Goal: Task Accomplishment & Management: Manage account settings

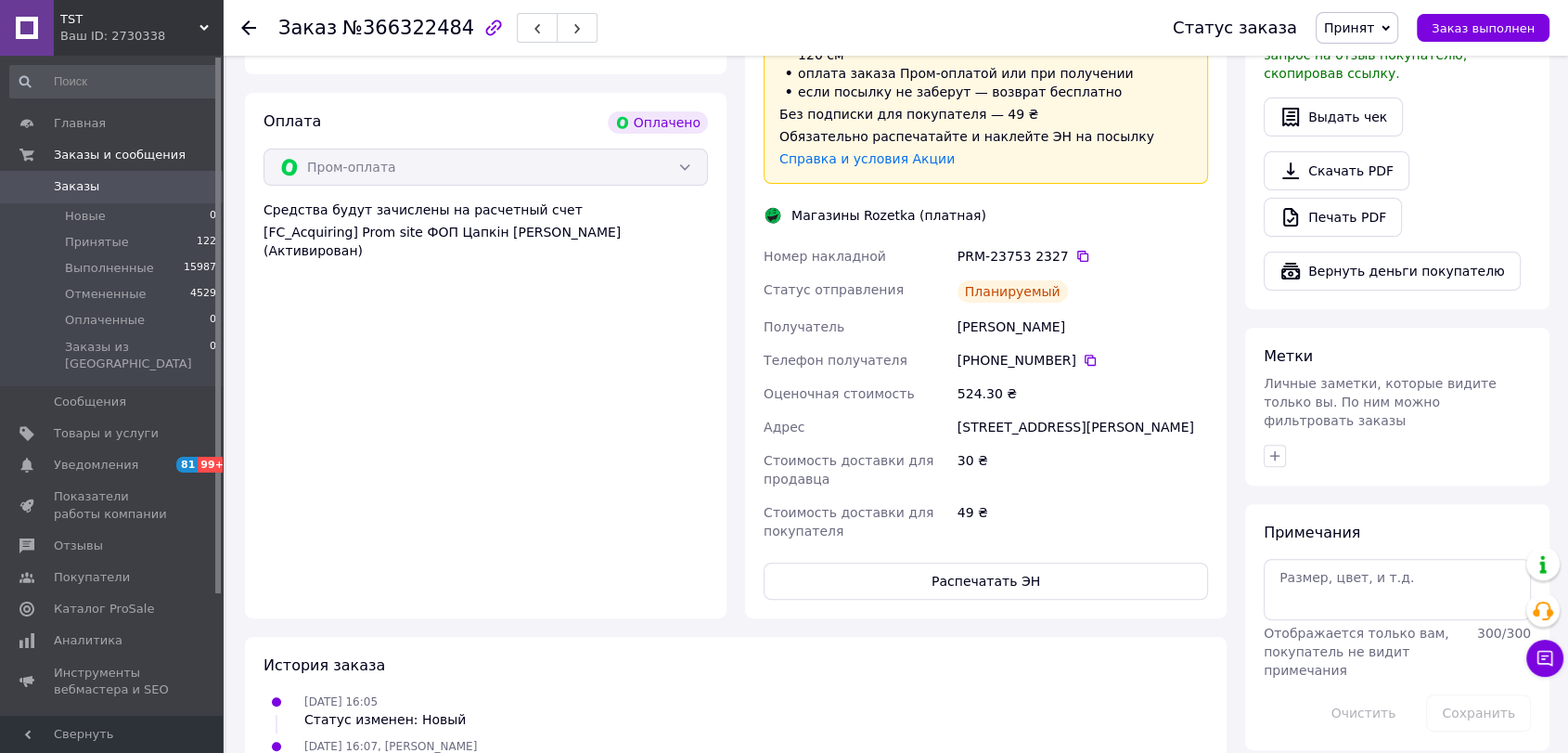
scroll to position [618, 0]
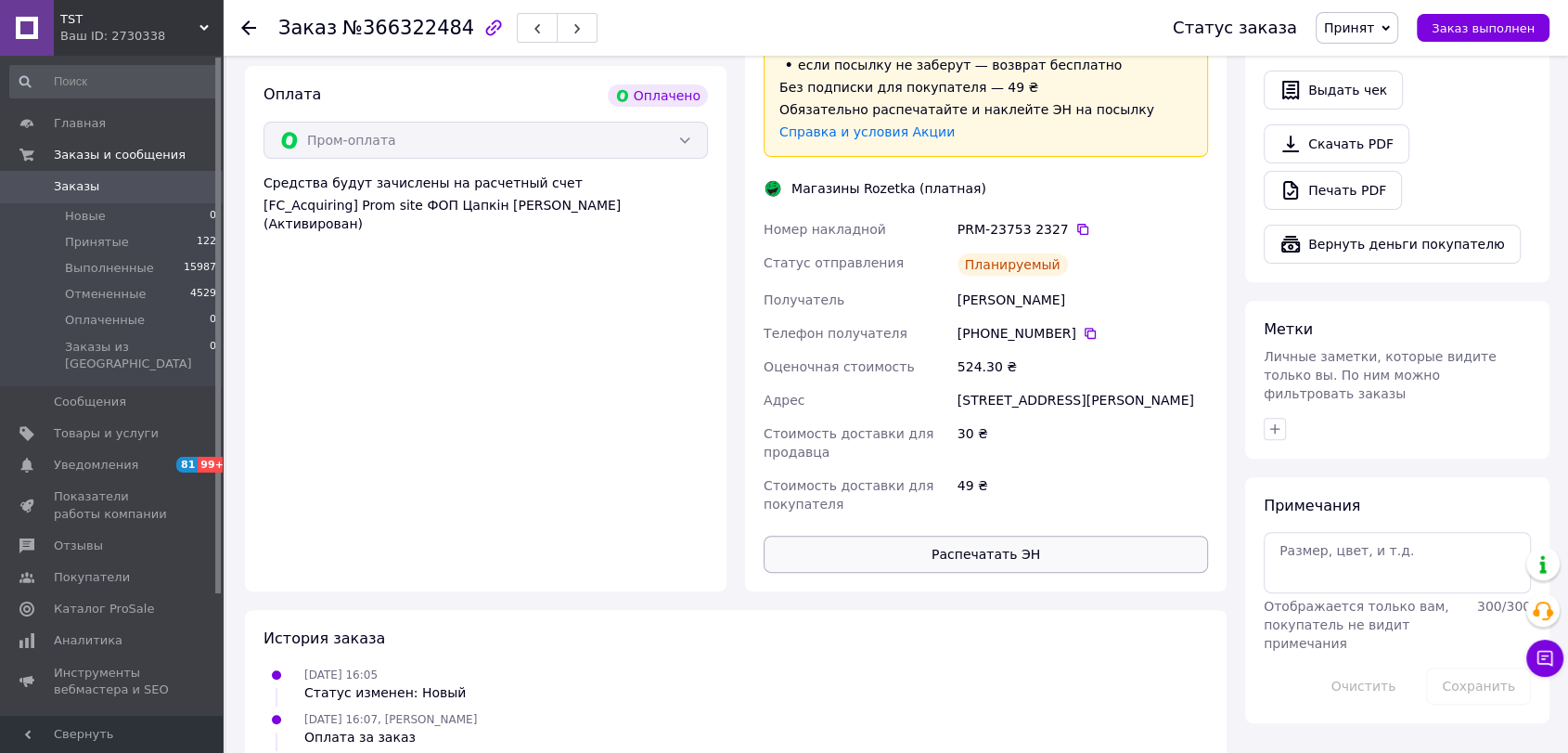
click at [1006, 536] on button "Распечатать ЭН" at bounding box center [986, 554] width 445 height 37
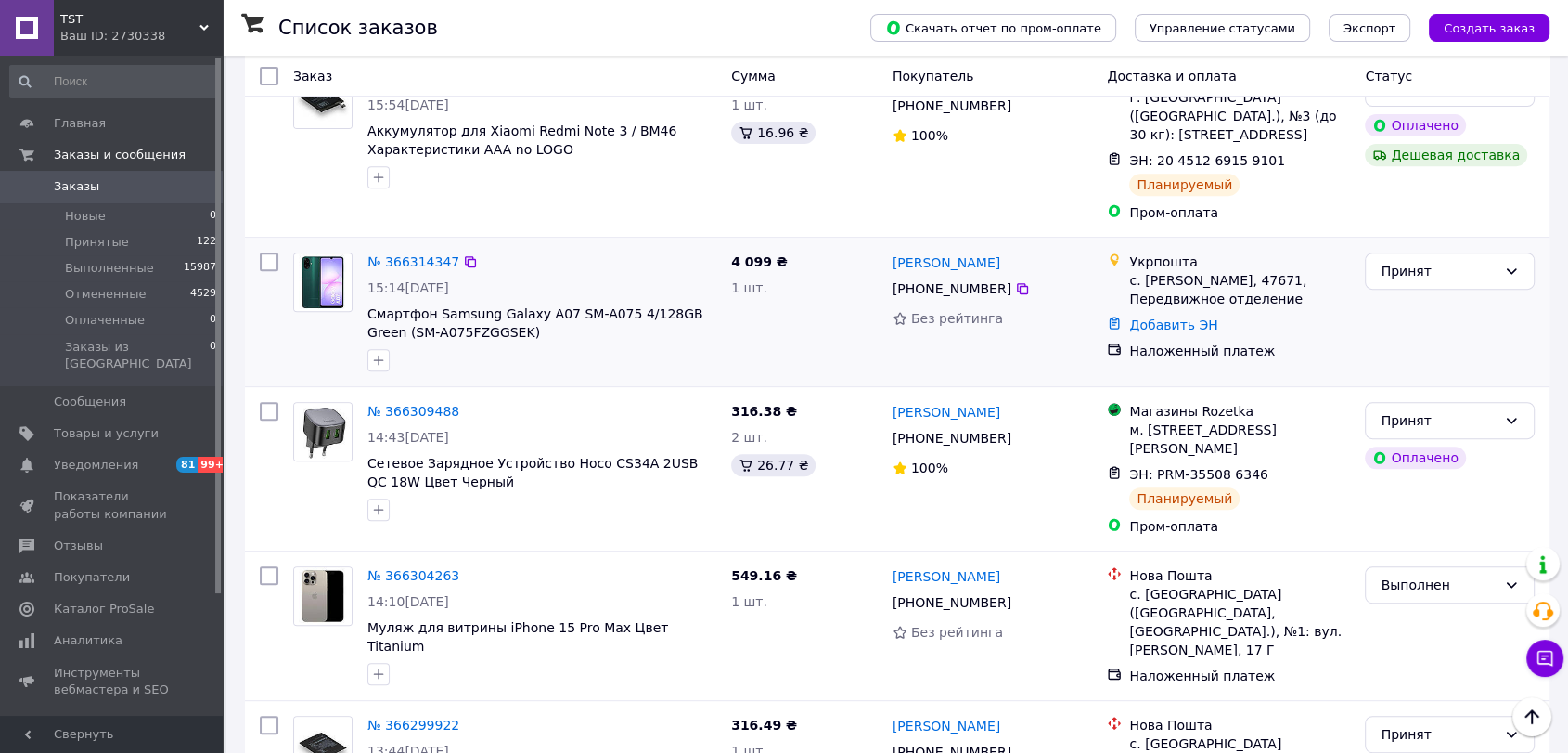
scroll to position [618, 0]
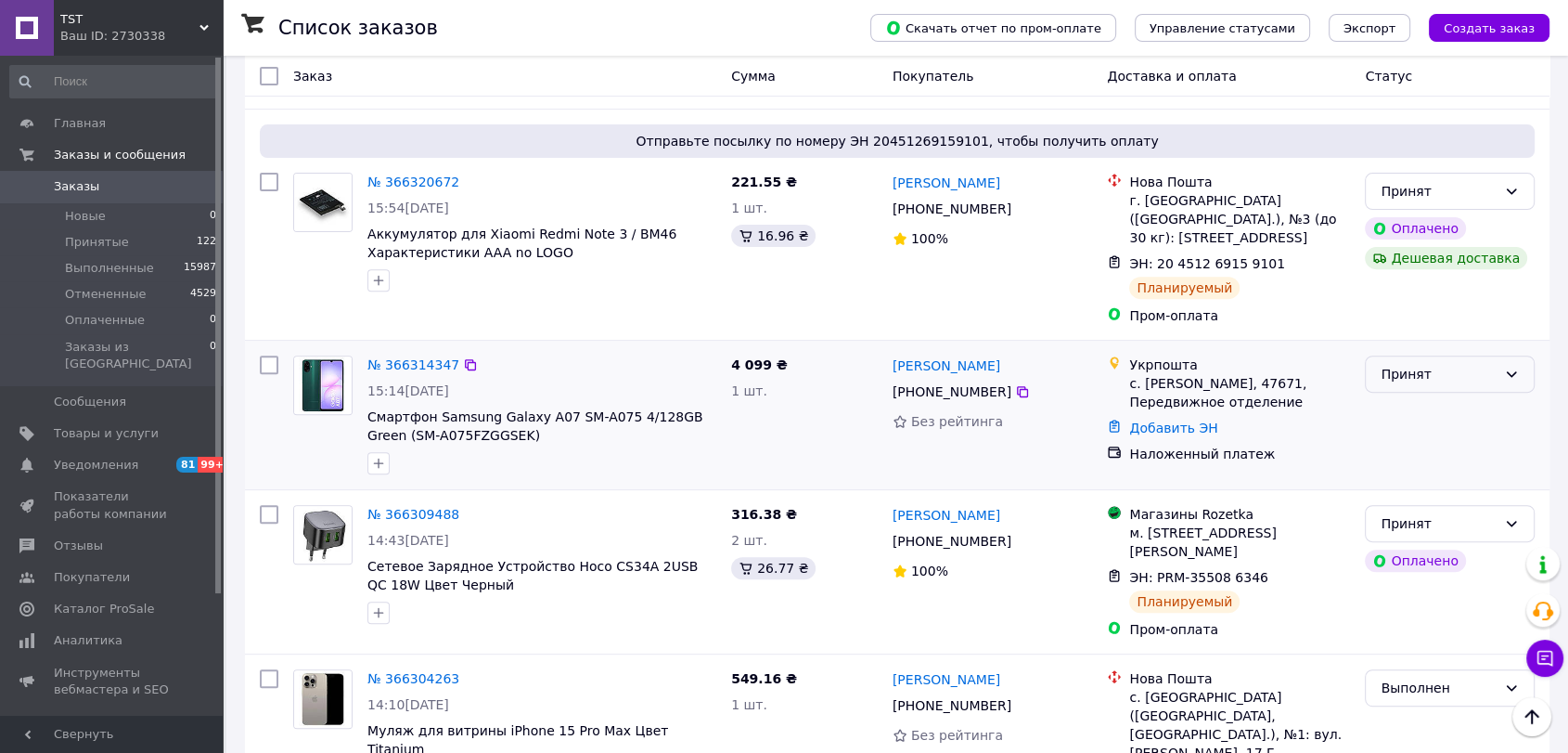
click at [1432, 364] on div "Принят" at bounding box center [1439, 375] width 116 height 21
click at [1435, 418] on li "Отменен" at bounding box center [1449, 413] width 168 height 34
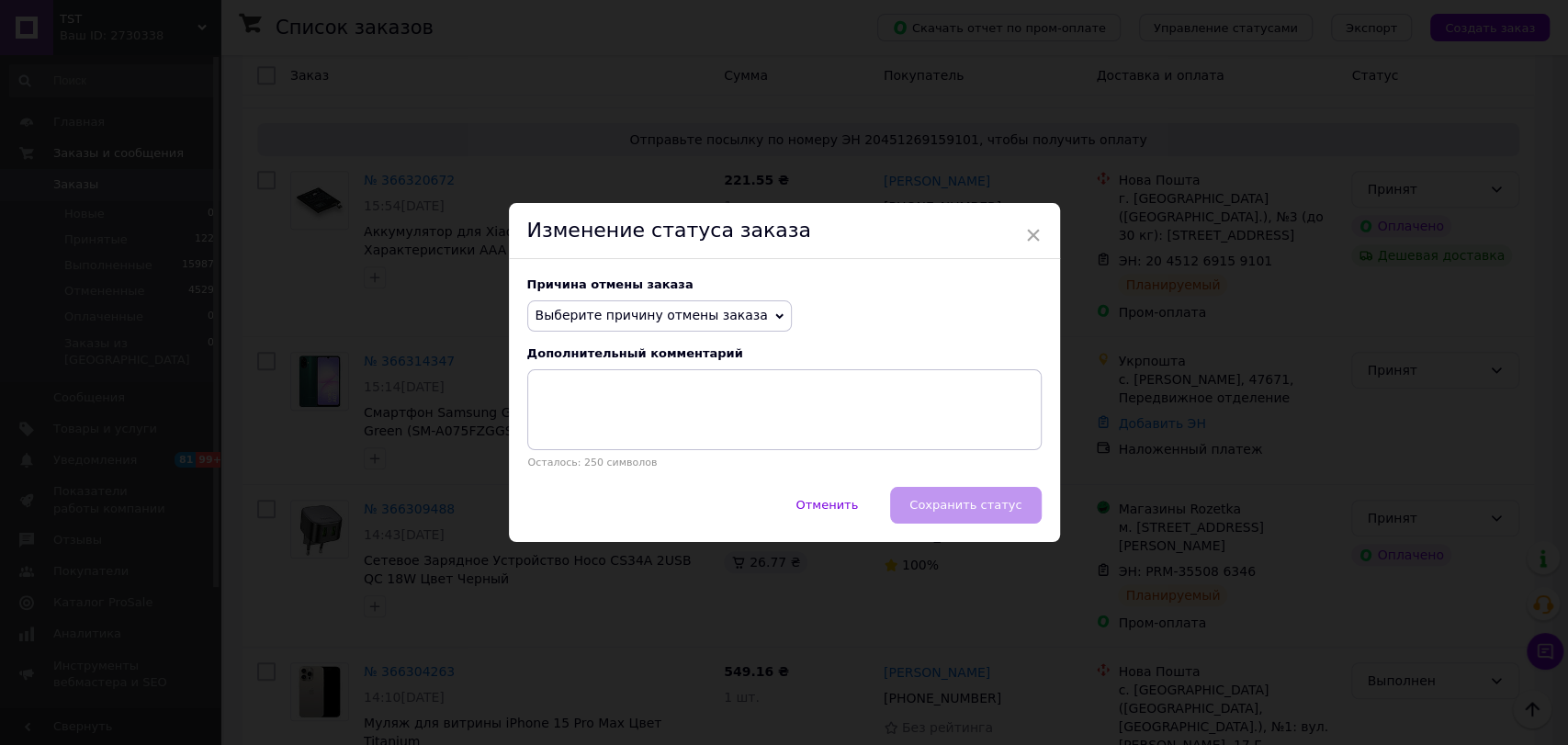
click at [696, 318] on span "Выберите причину отмены заказа" at bounding box center [651, 315] width 233 height 15
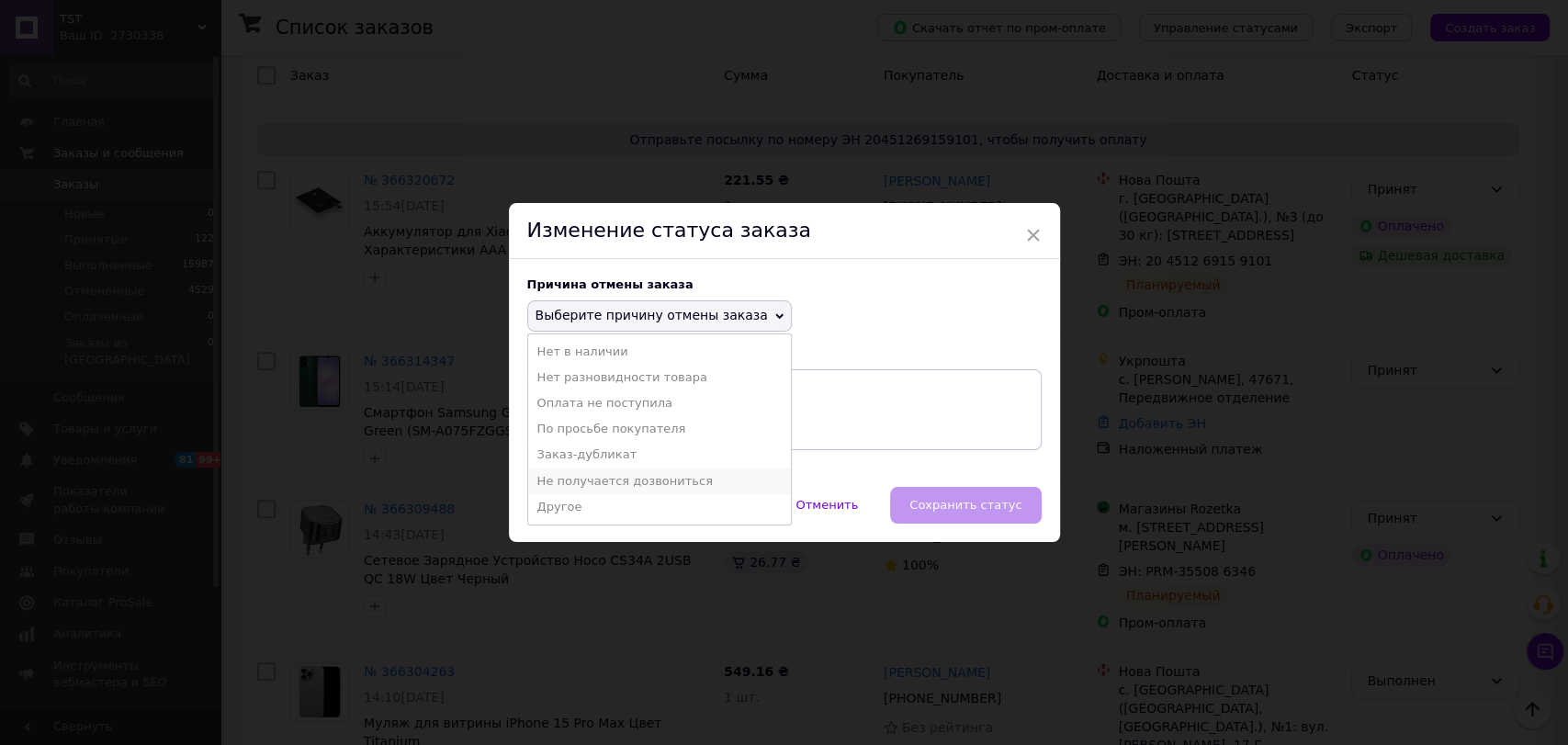
click at [664, 479] on li "Не получается дозвониться" at bounding box center [659, 482] width 262 height 26
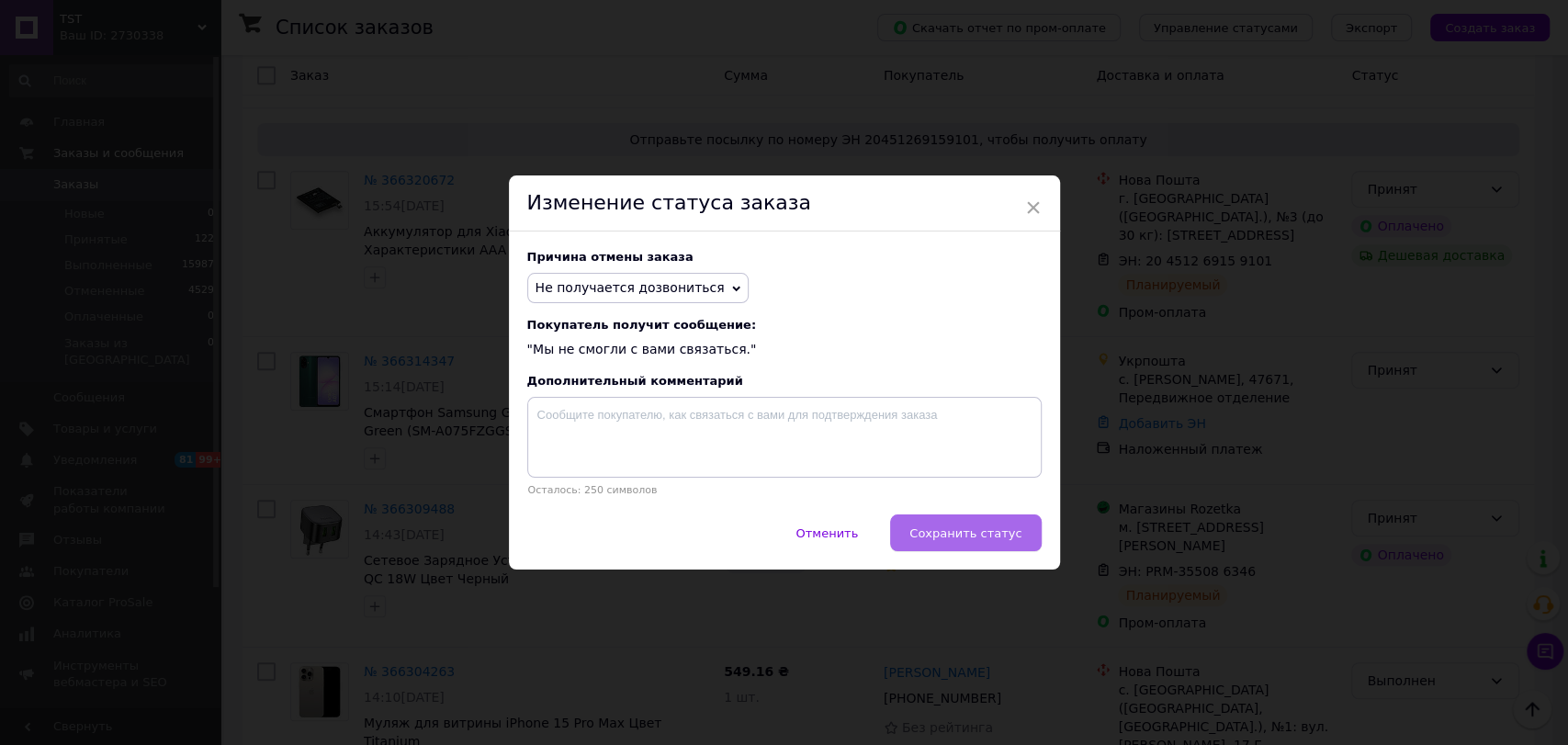
click at [959, 537] on span "Сохранить статус" at bounding box center [965, 533] width 112 height 14
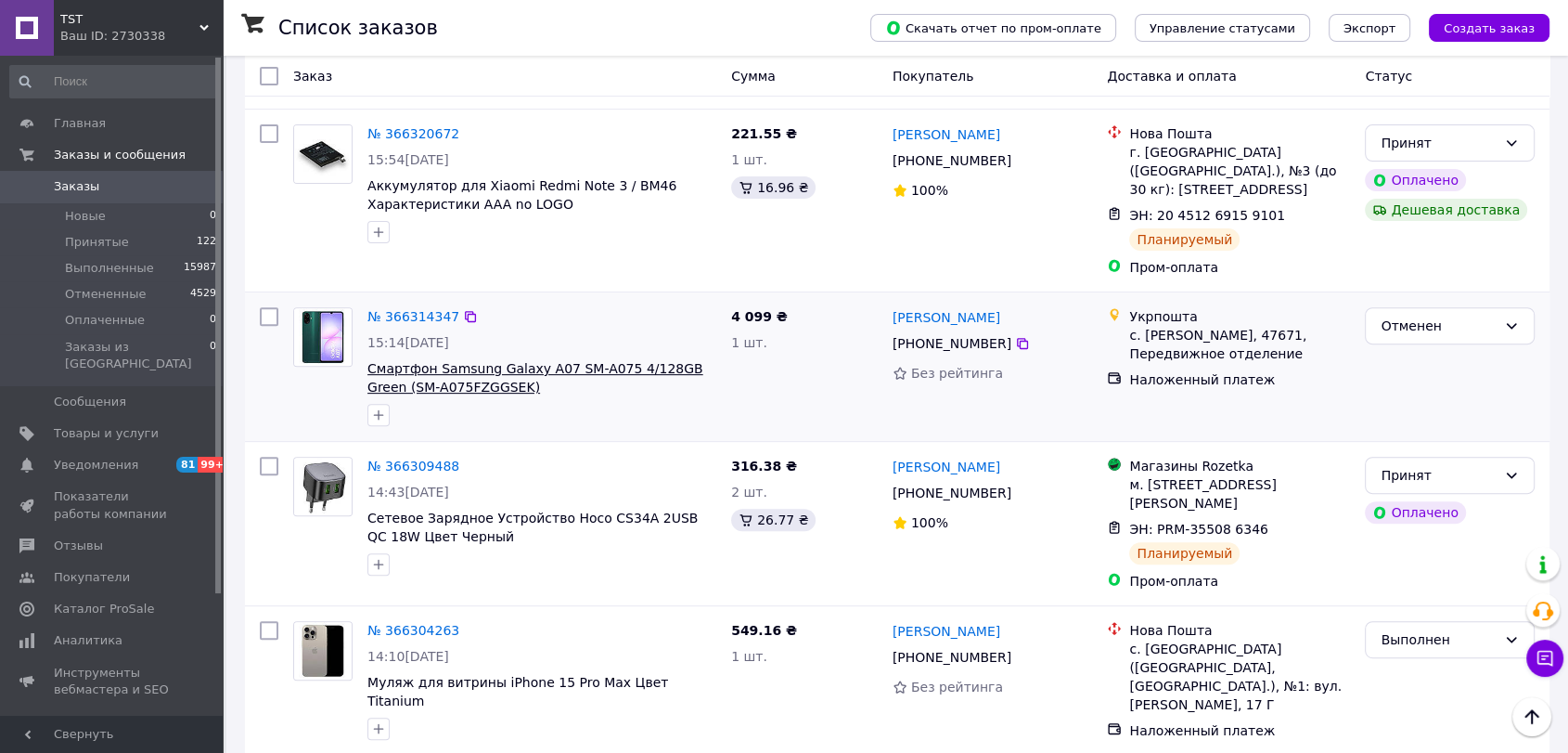
click at [376, 376] on span "Смартфон Samsung Galaxy A07 SM-A075 4/128GB Green (SM-A075FZGGSEK)" at bounding box center [535, 378] width 336 height 34
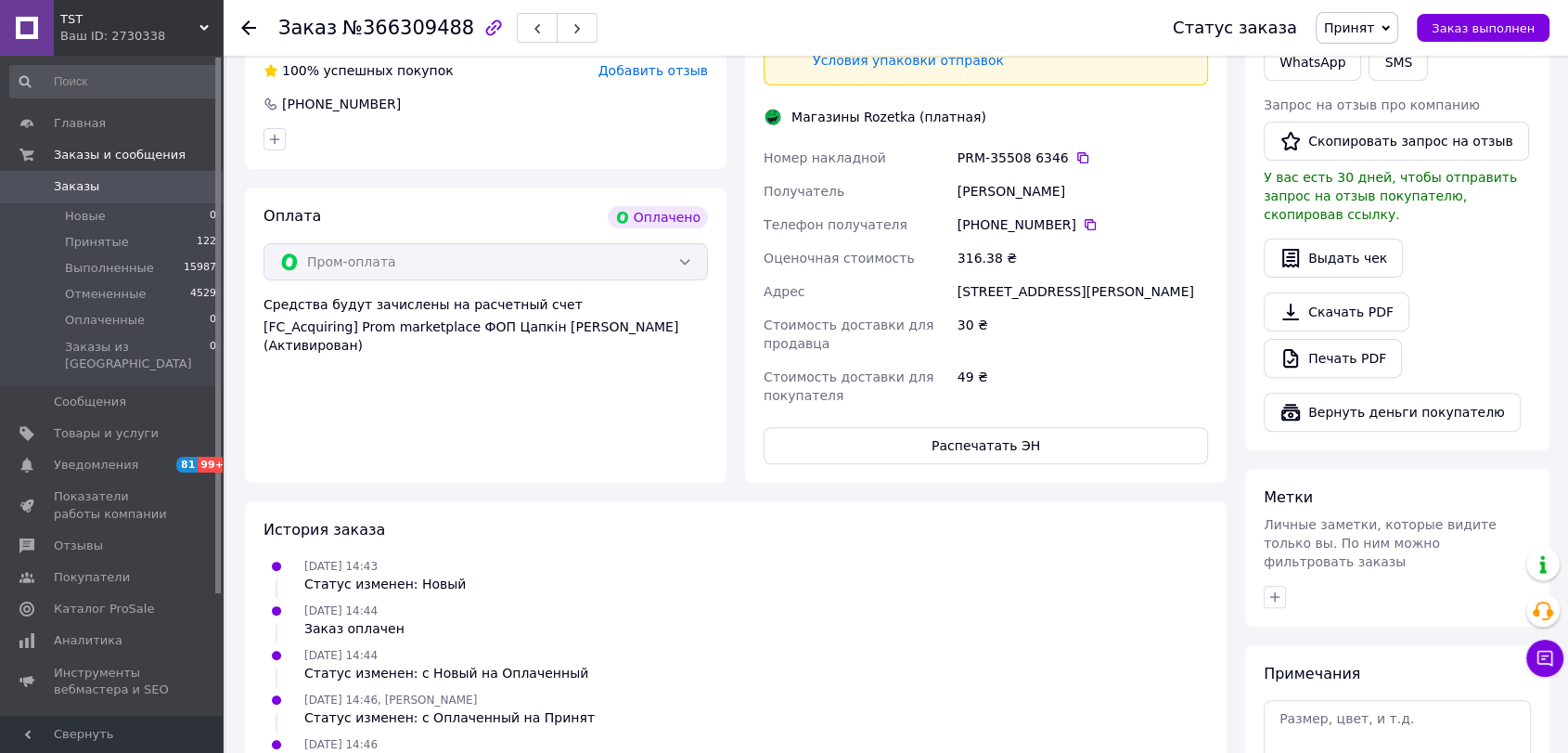
scroll to position [633, 0]
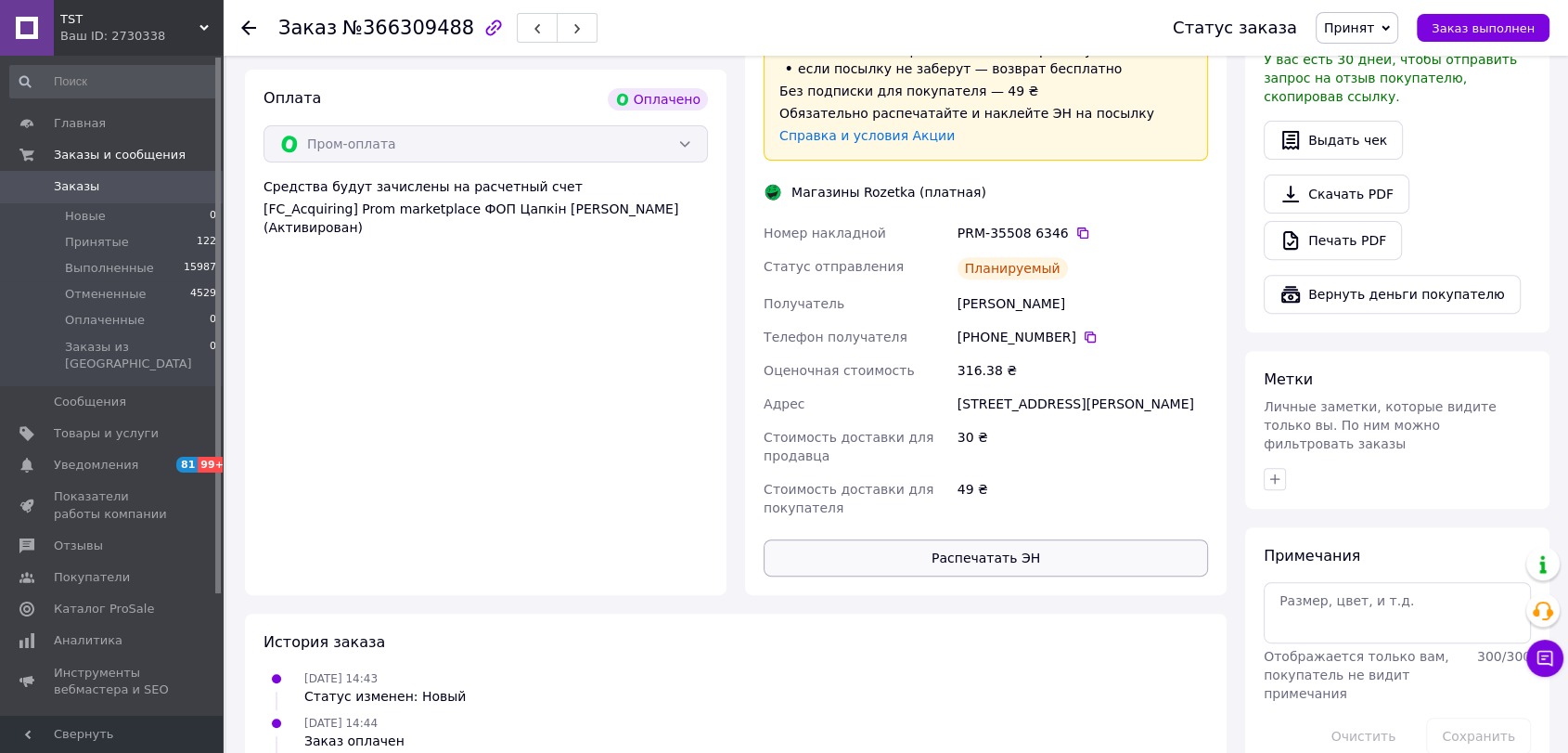
click at [978, 543] on button "Распечатать ЭН" at bounding box center [986, 558] width 445 height 37
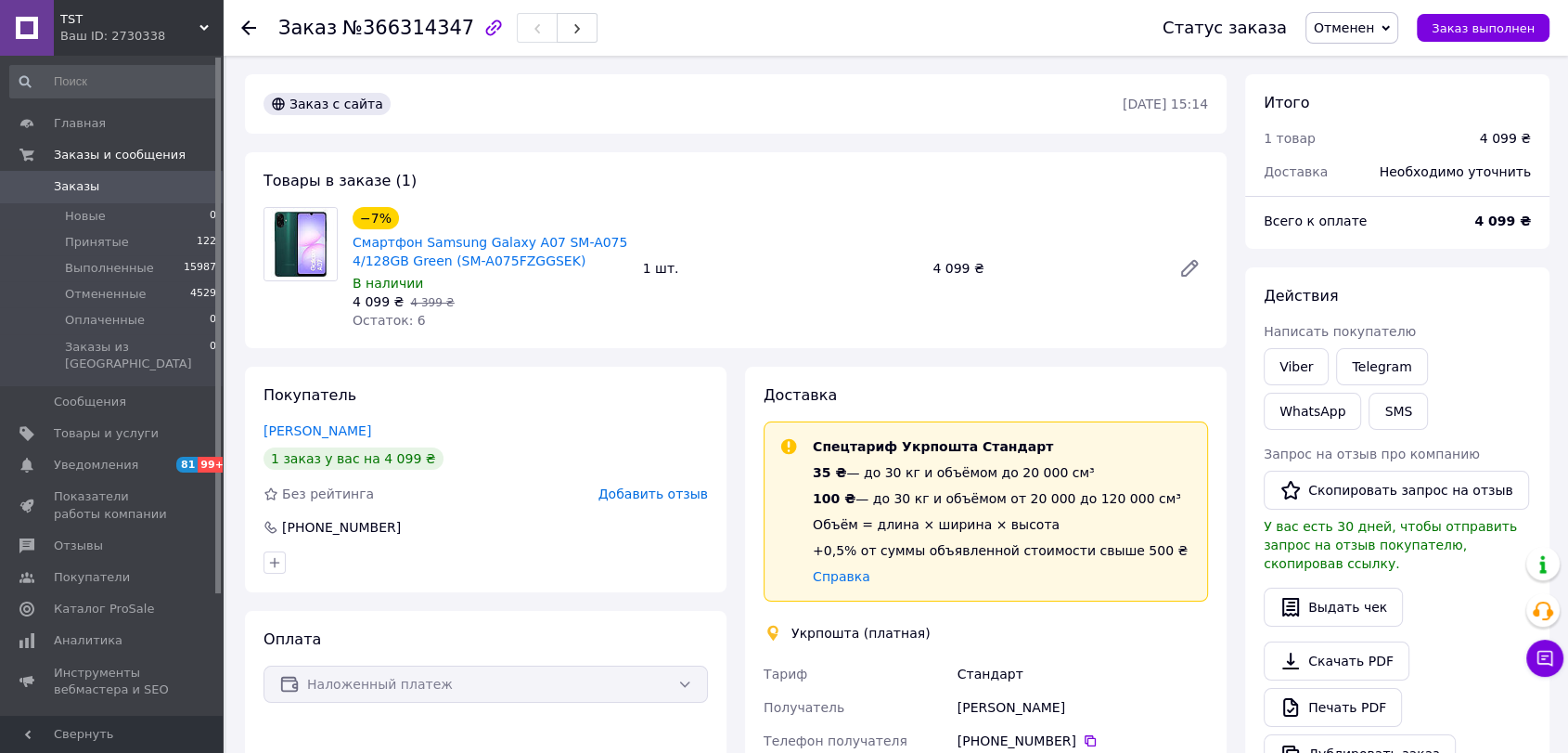
click at [248, 27] on use at bounding box center [249, 28] width 15 height 15
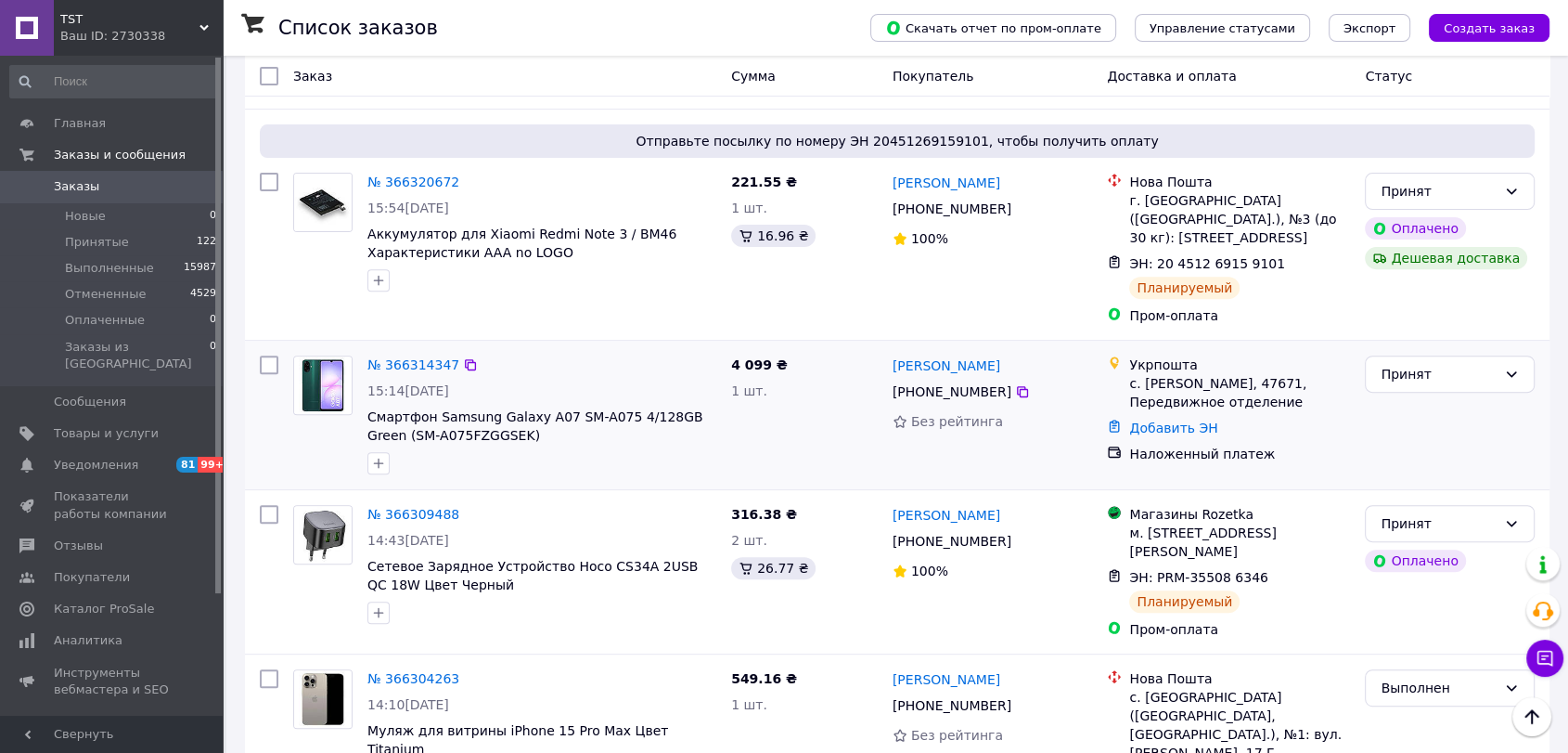
scroll to position [618, 0]
click at [384, 456] on icon "button" at bounding box center [379, 464] width 15 height 15
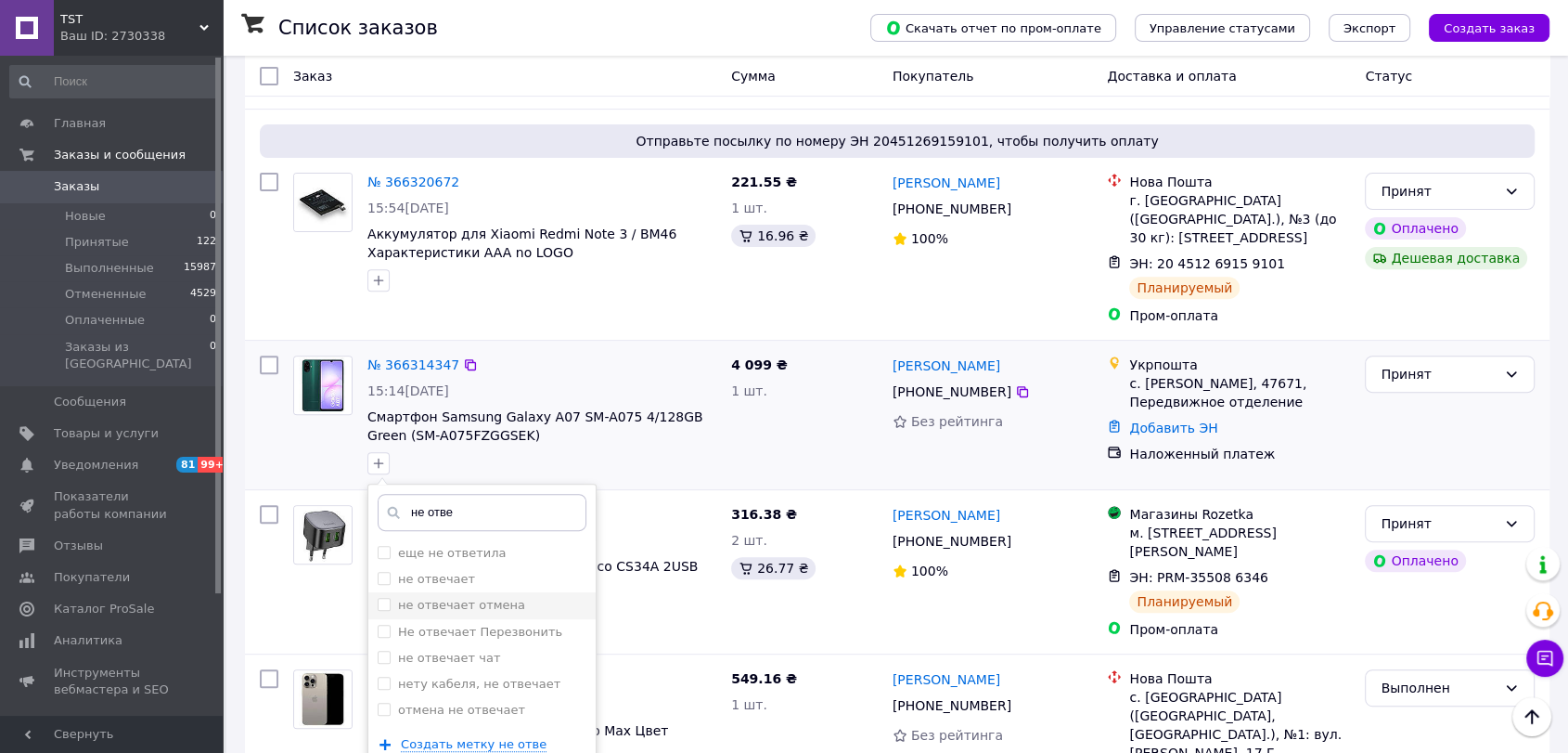
type input "не отве"
click at [503, 598] on label "не отвечает отмена" at bounding box center [462, 604] width 127 height 14
checkbox input "true"
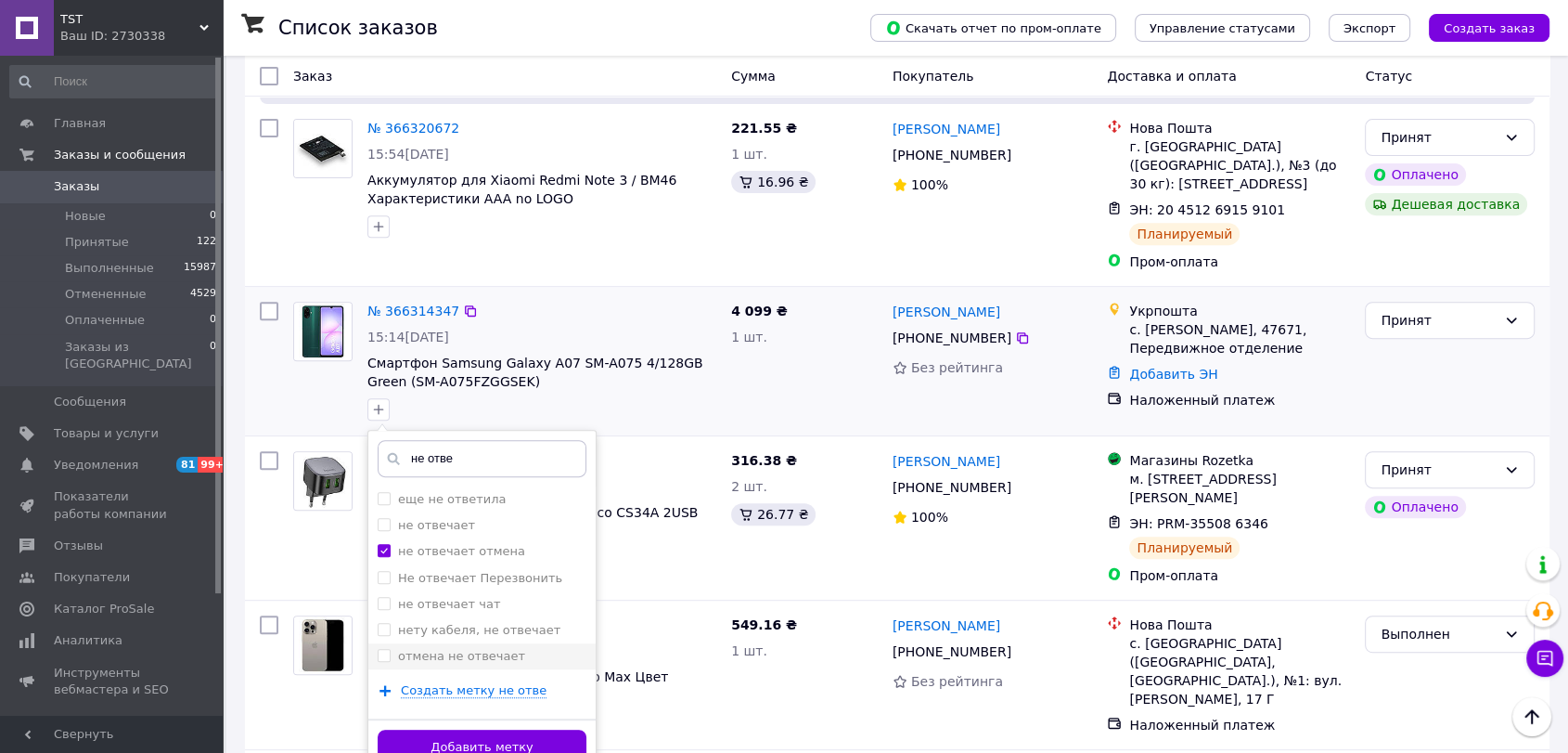
scroll to position [721, 0]
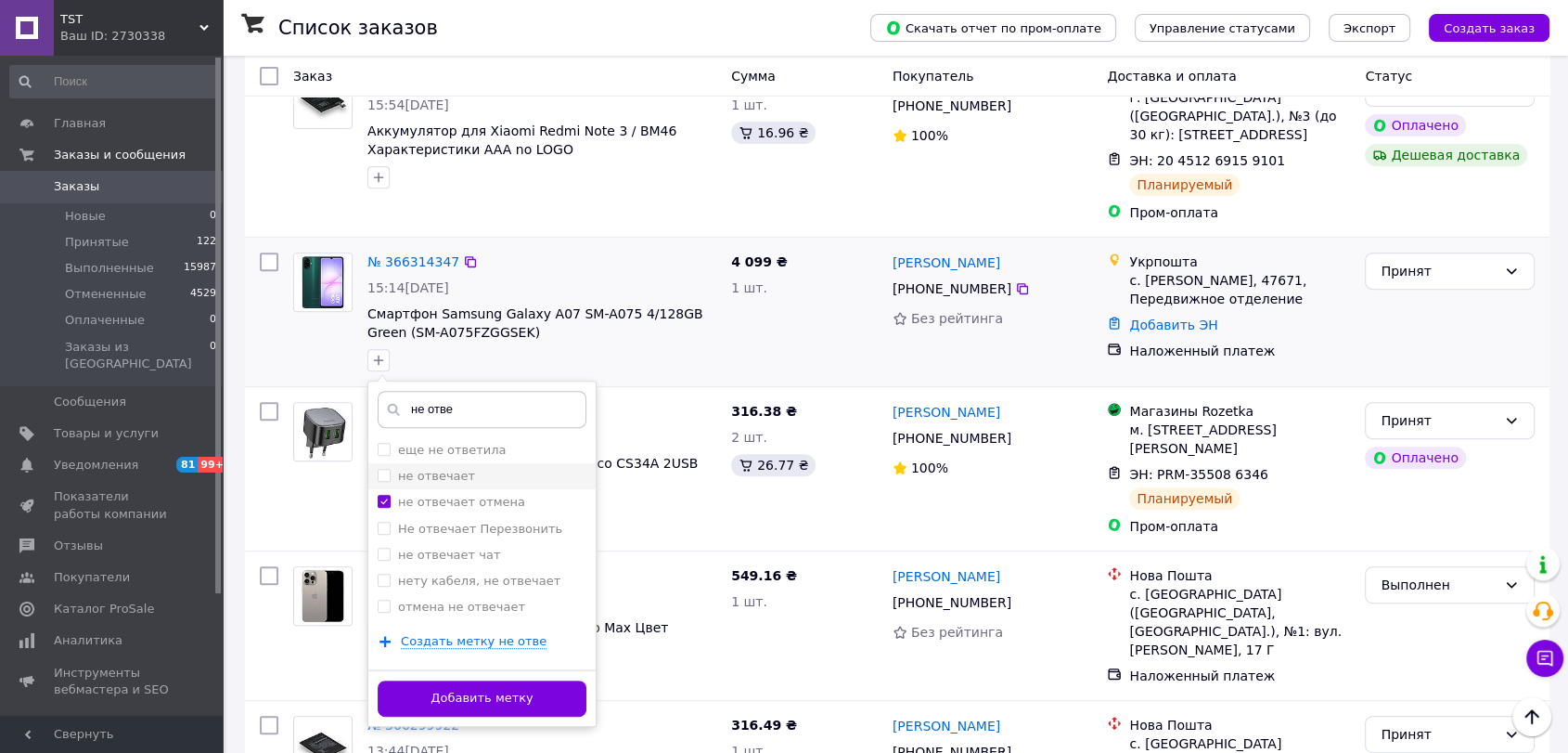
click at [473, 468] on div "не отвечает" at bounding box center [481, 477] width 209 height 17
checkbox input "true"
click at [479, 495] on label "не отвечает отмена" at bounding box center [462, 501] width 127 height 14
checkbox input "false"
click at [538, 681] on button "Добавить метку" at bounding box center [481, 699] width 209 height 37
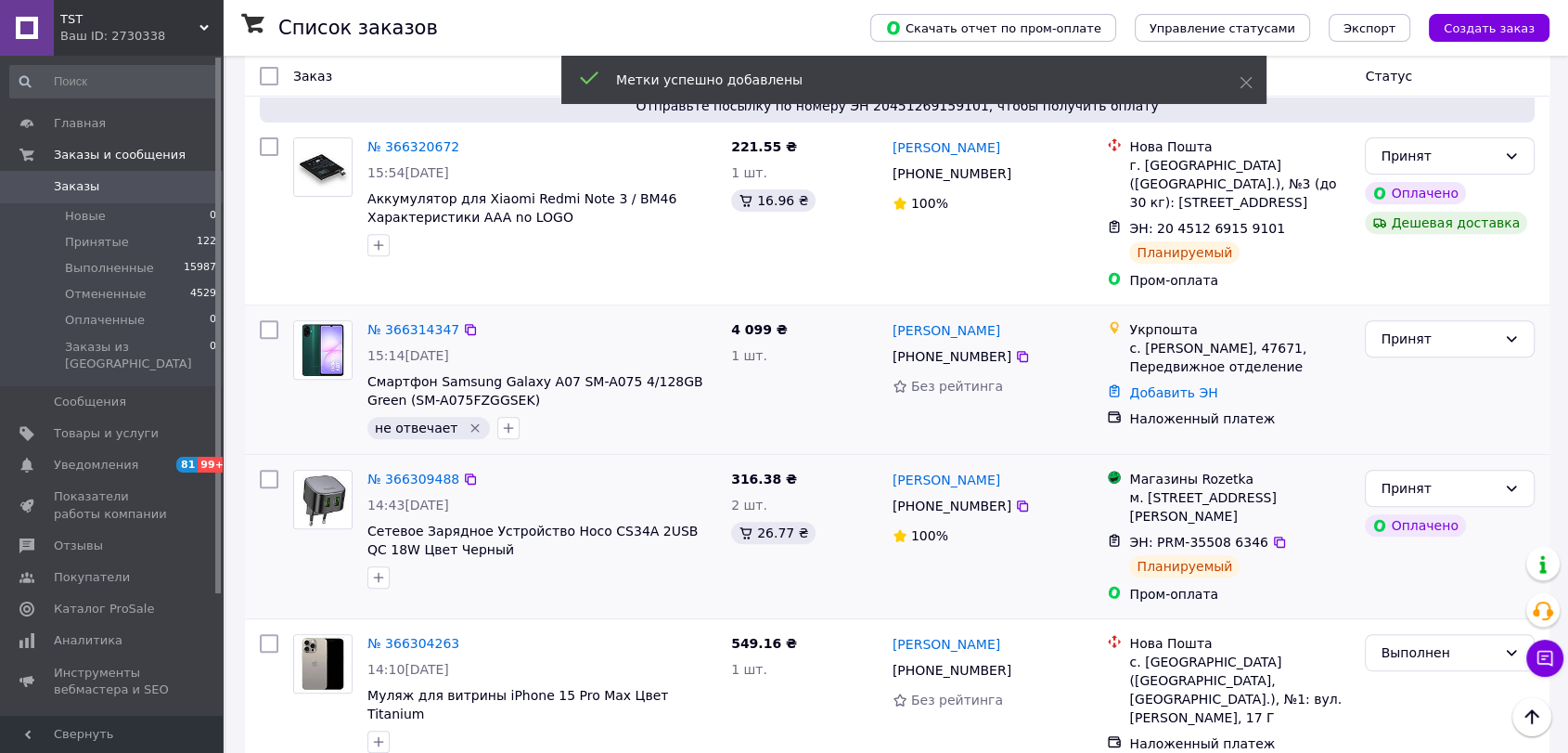
scroll to position [618, 0]
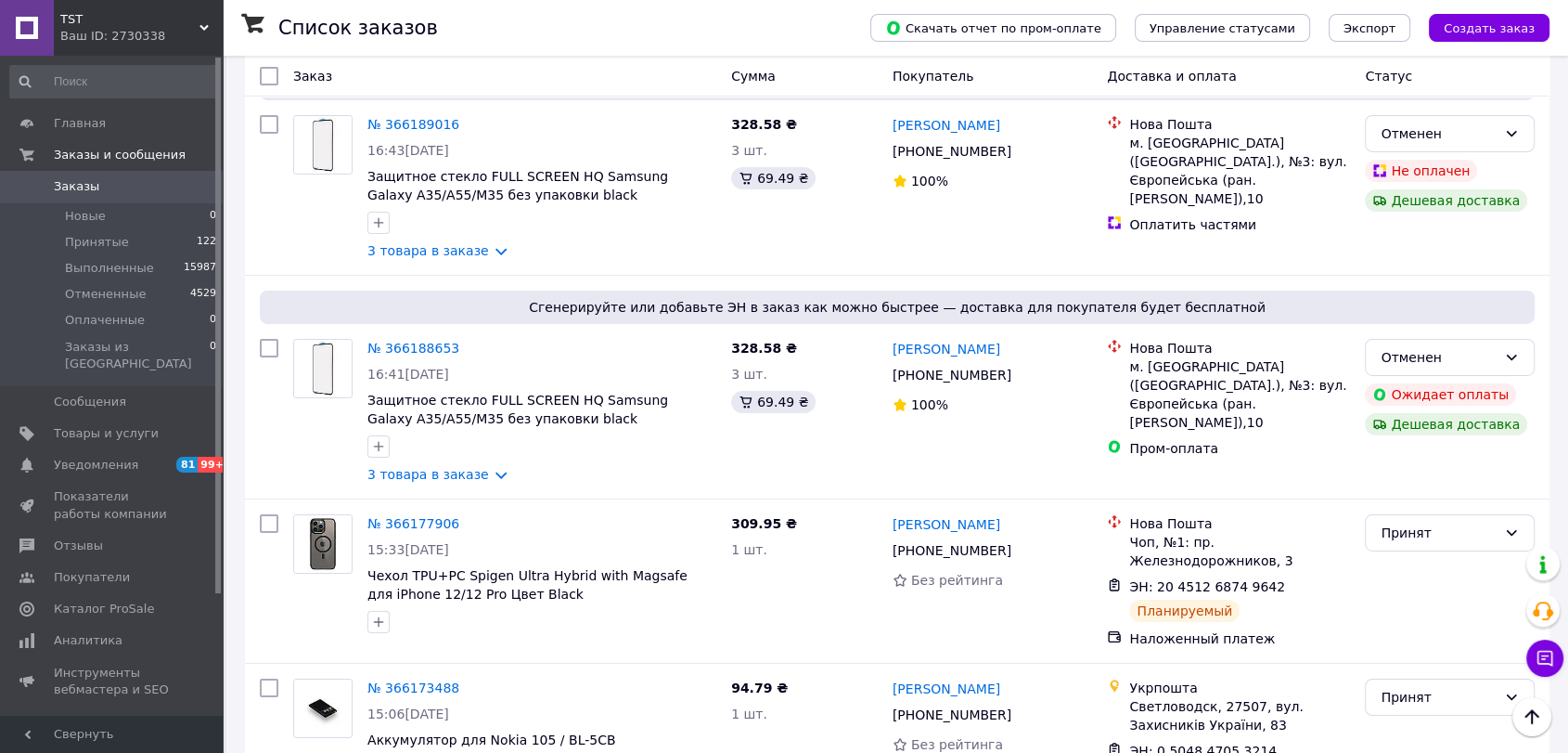
scroll to position [6292, 0]
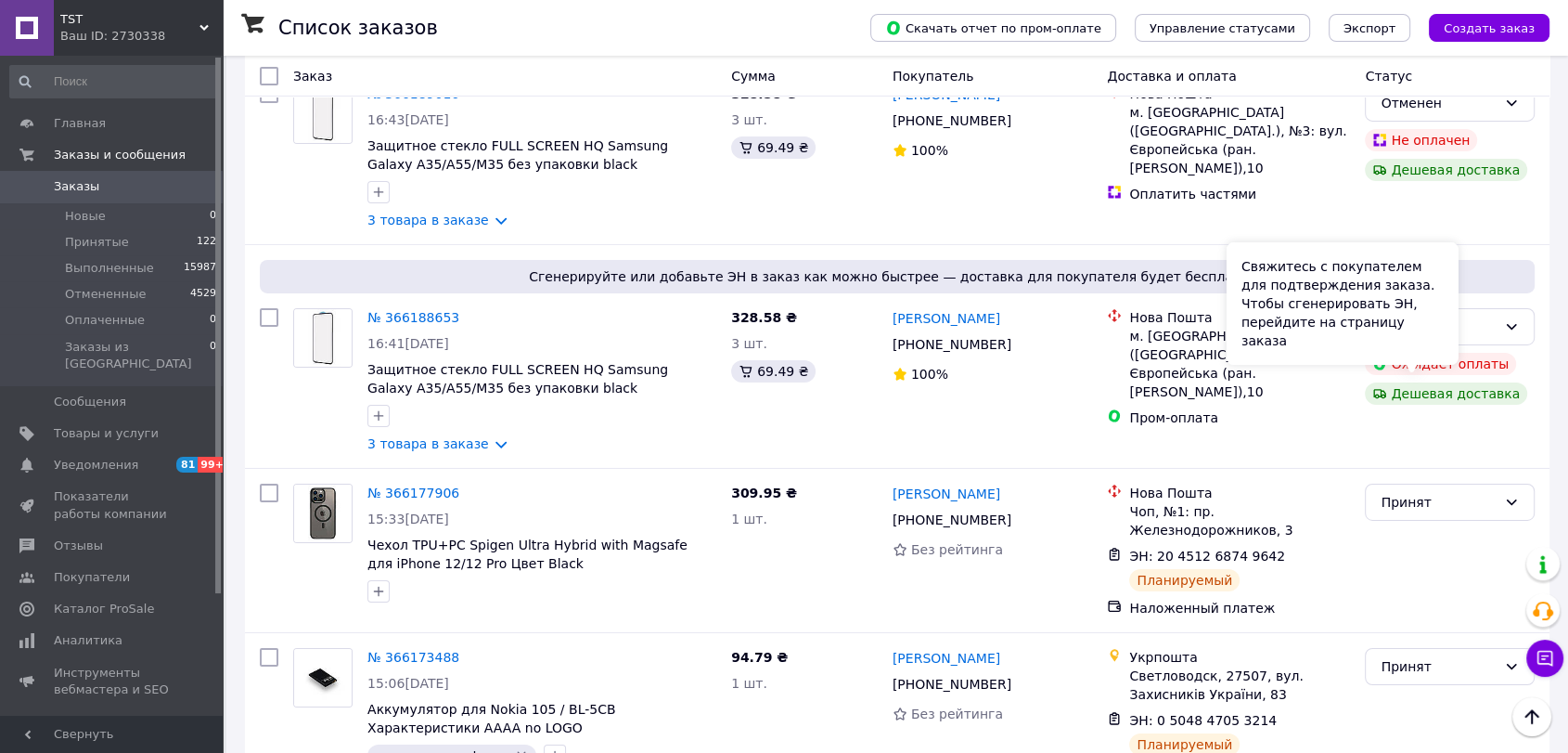
click at [1410, 343] on div "Свяжитесь с покупателем для подтверждения заказа. Чтобы сгенерировать ЭН, перей…" at bounding box center [1342, 303] width 232 height 123
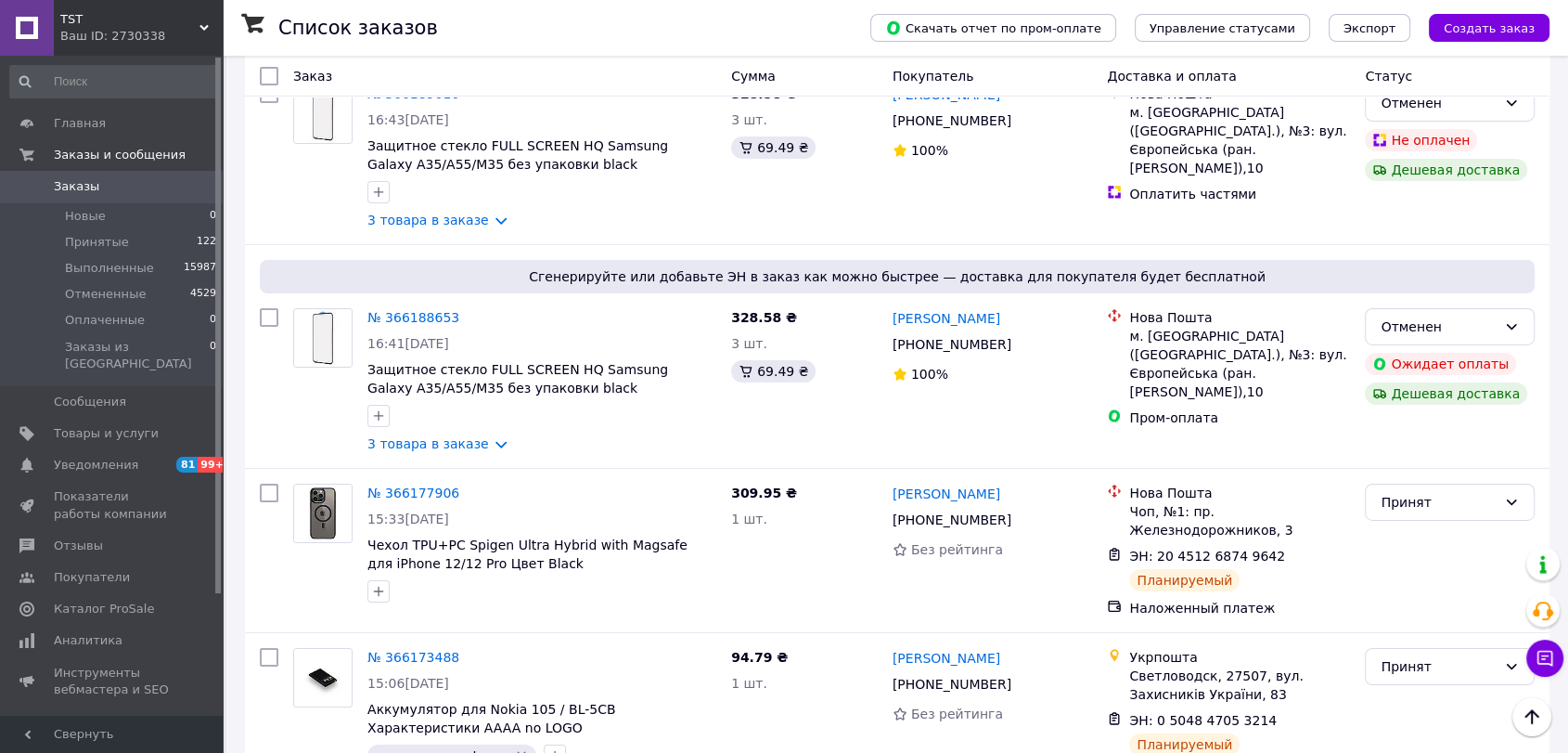
click at [1447, 417] on li "Отменен" at bounding box center [1449, 422] width 168 height 34
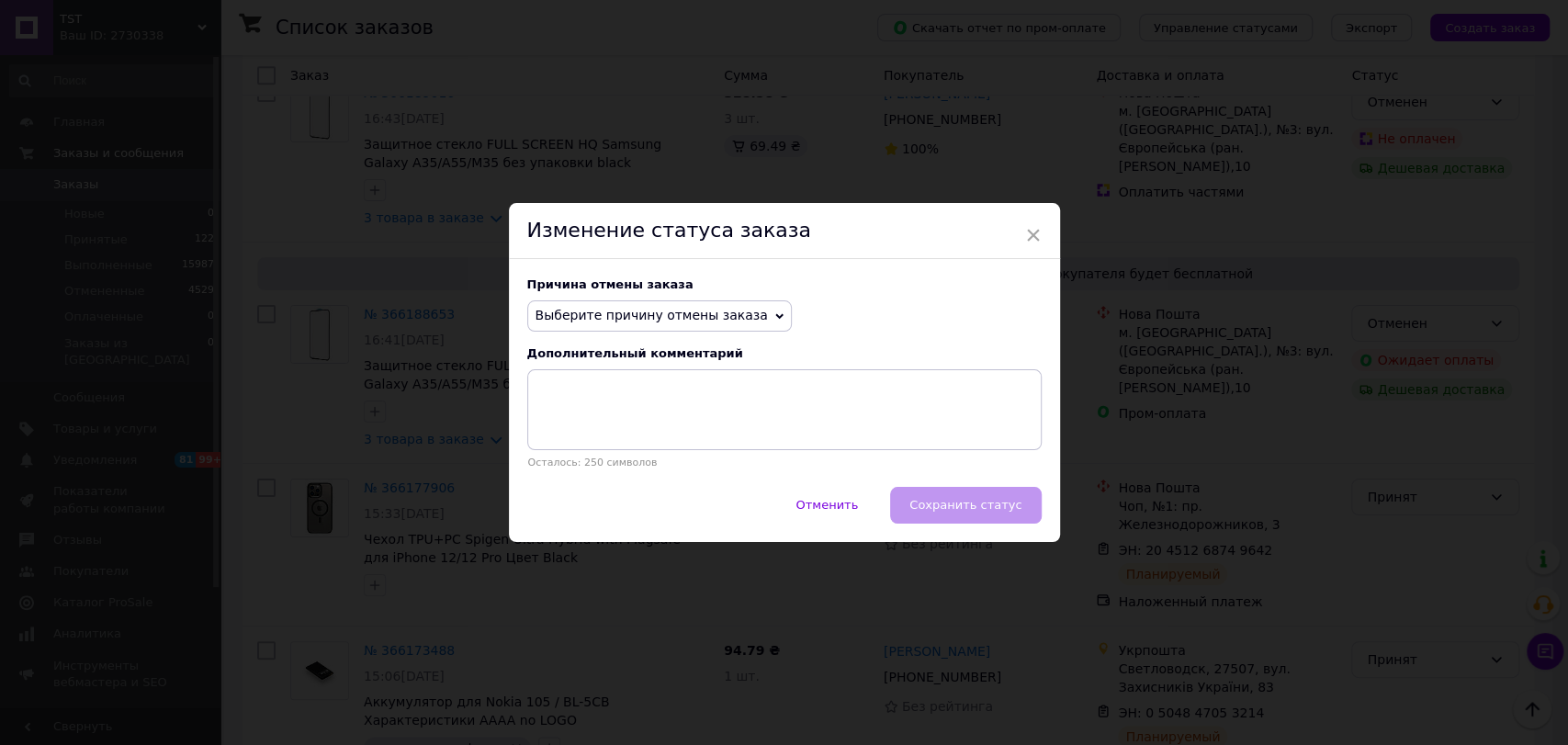
click at [730, 312] on span "Выберите причину отмены заказа" at bounding box center [651, 315] width 233 height 15
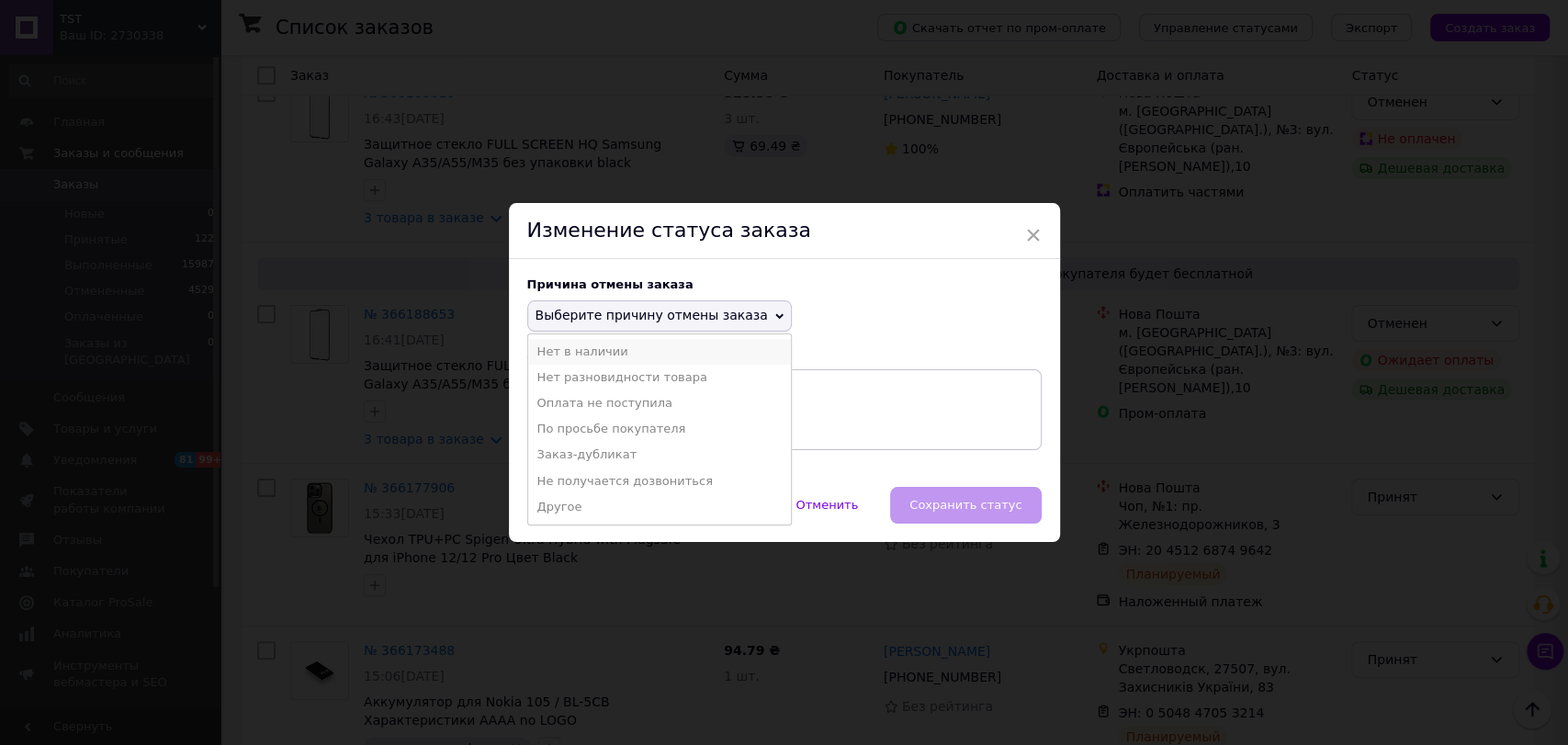
click at [639, 357] on li "Нет в наличии" at bounding box center [659, 352] width 262 height 26
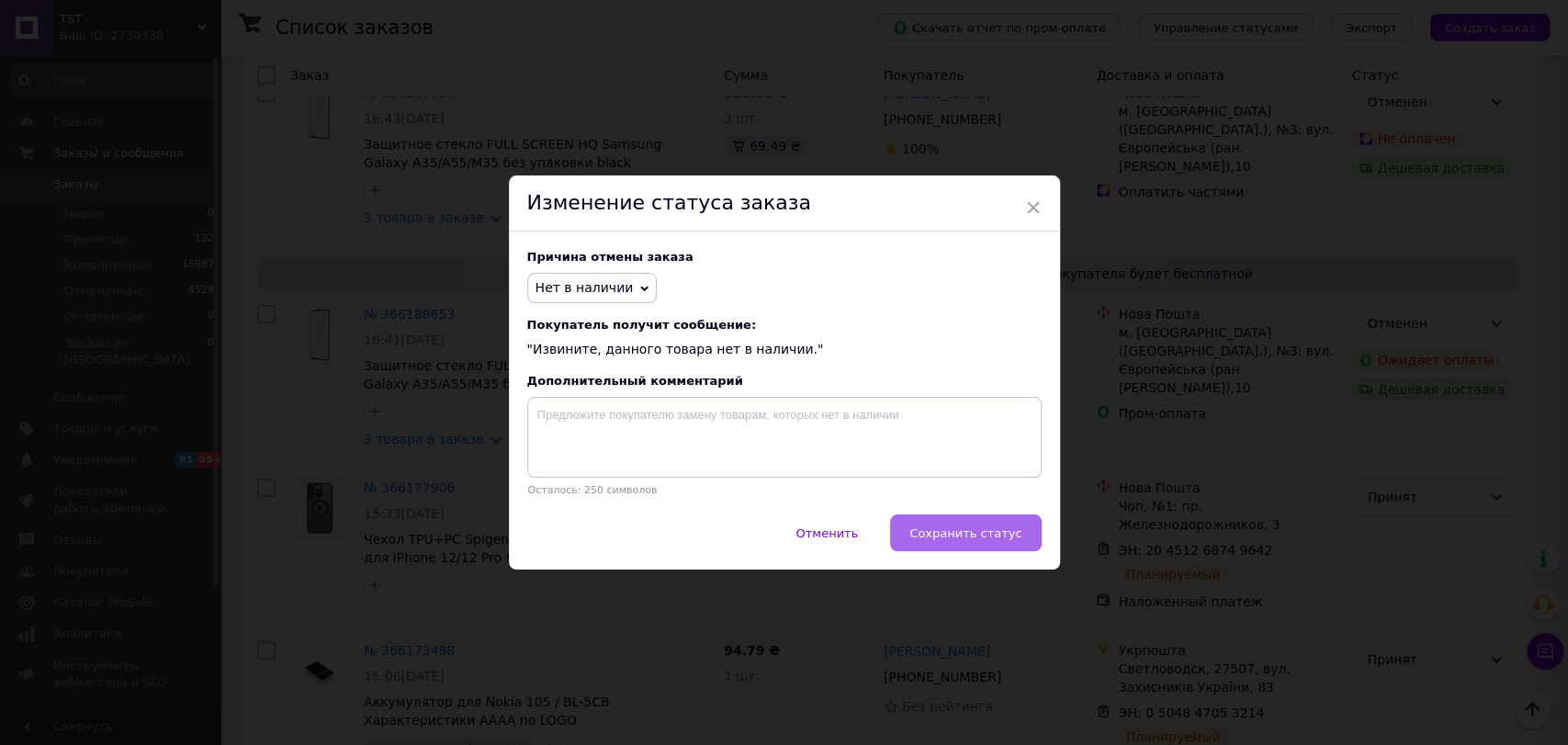
click at [1010, 531] on span "Сохранить статус" at bounding box center [965, 533] width 112 height 14
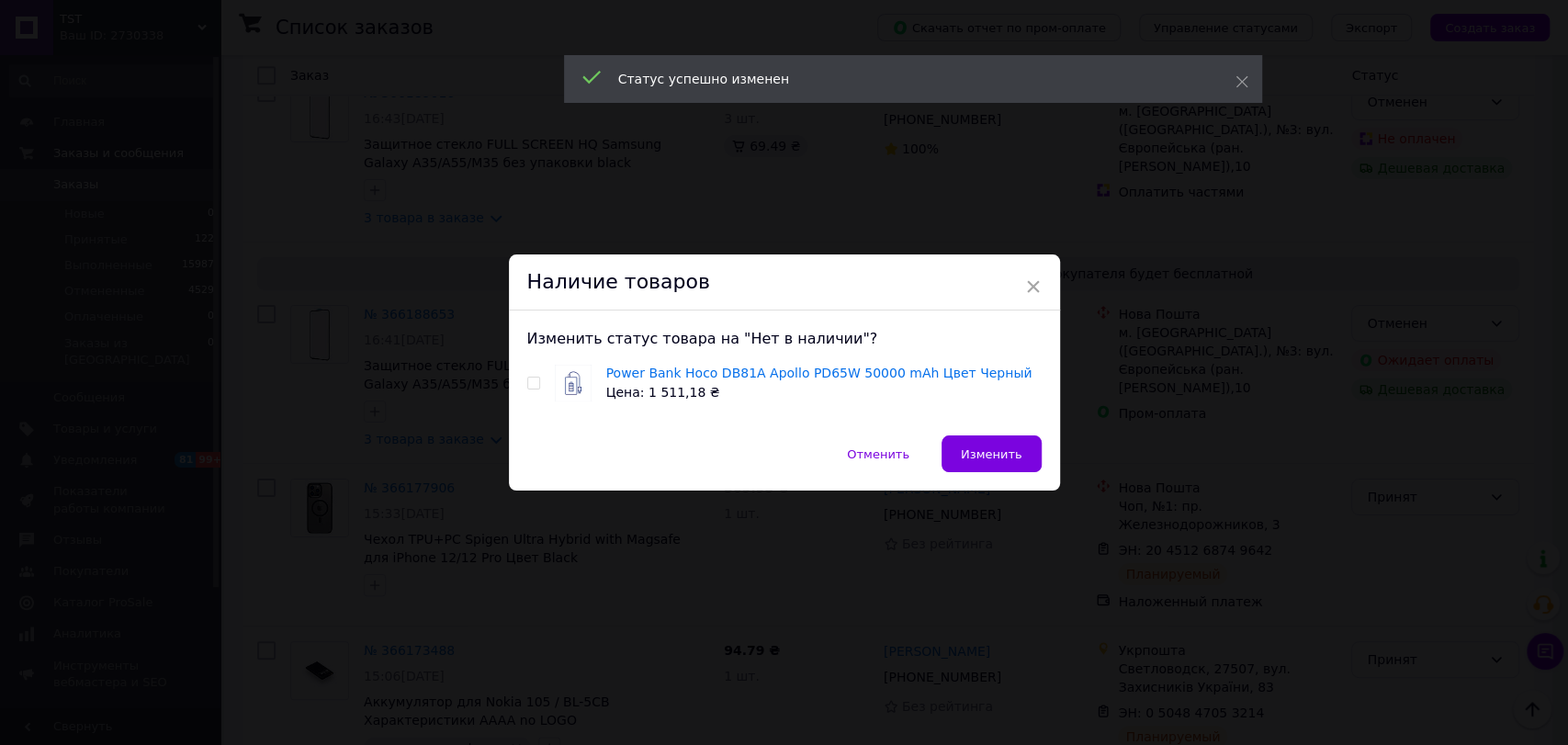
click at [530, 385] on input "checkbox" at bounding box center [533, 383] width 12 height 12
checkbox input "true"
click at [972, 448] on span "Изменить" at bounding box center [992, 454] width 61 height 14
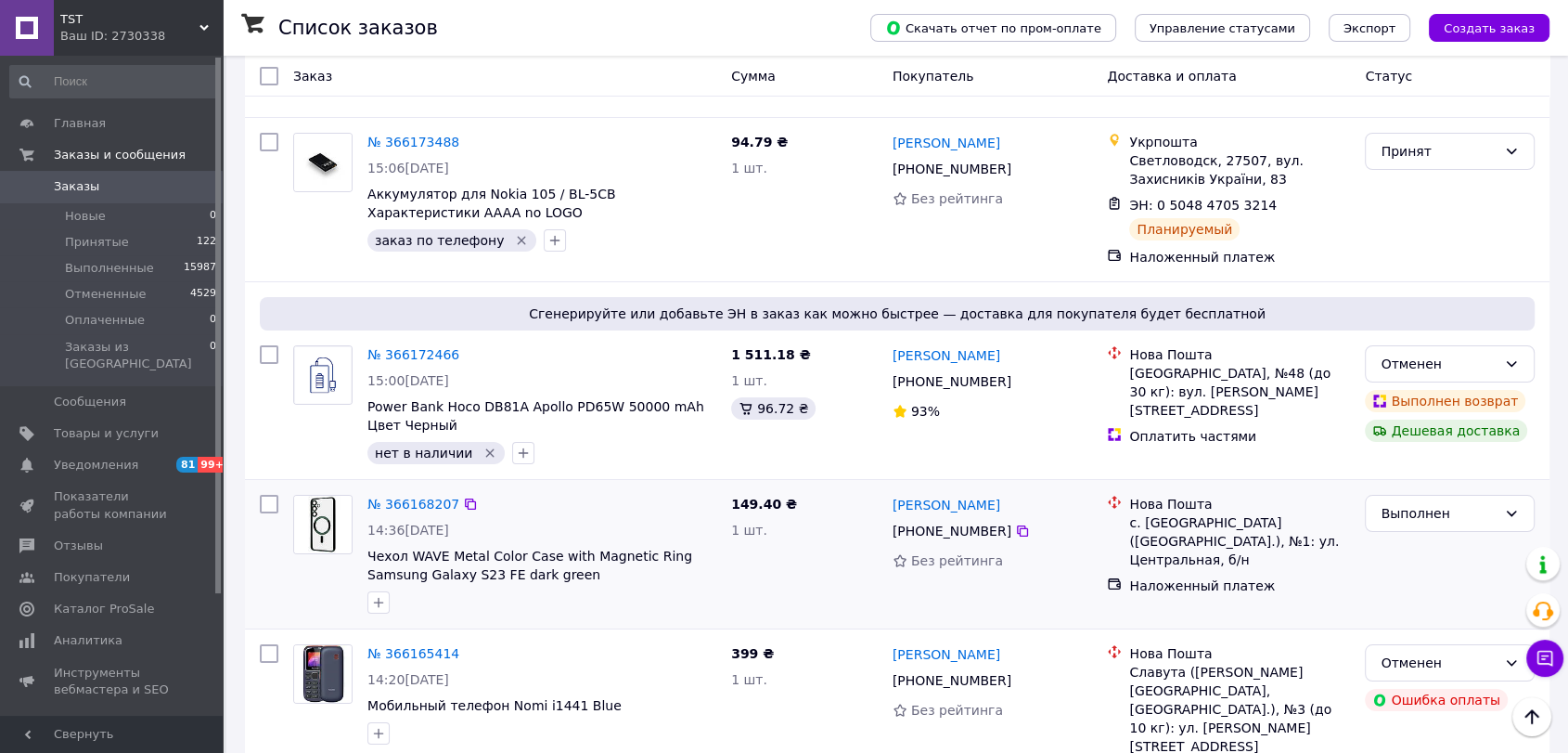
scroll to position [6808, 0]
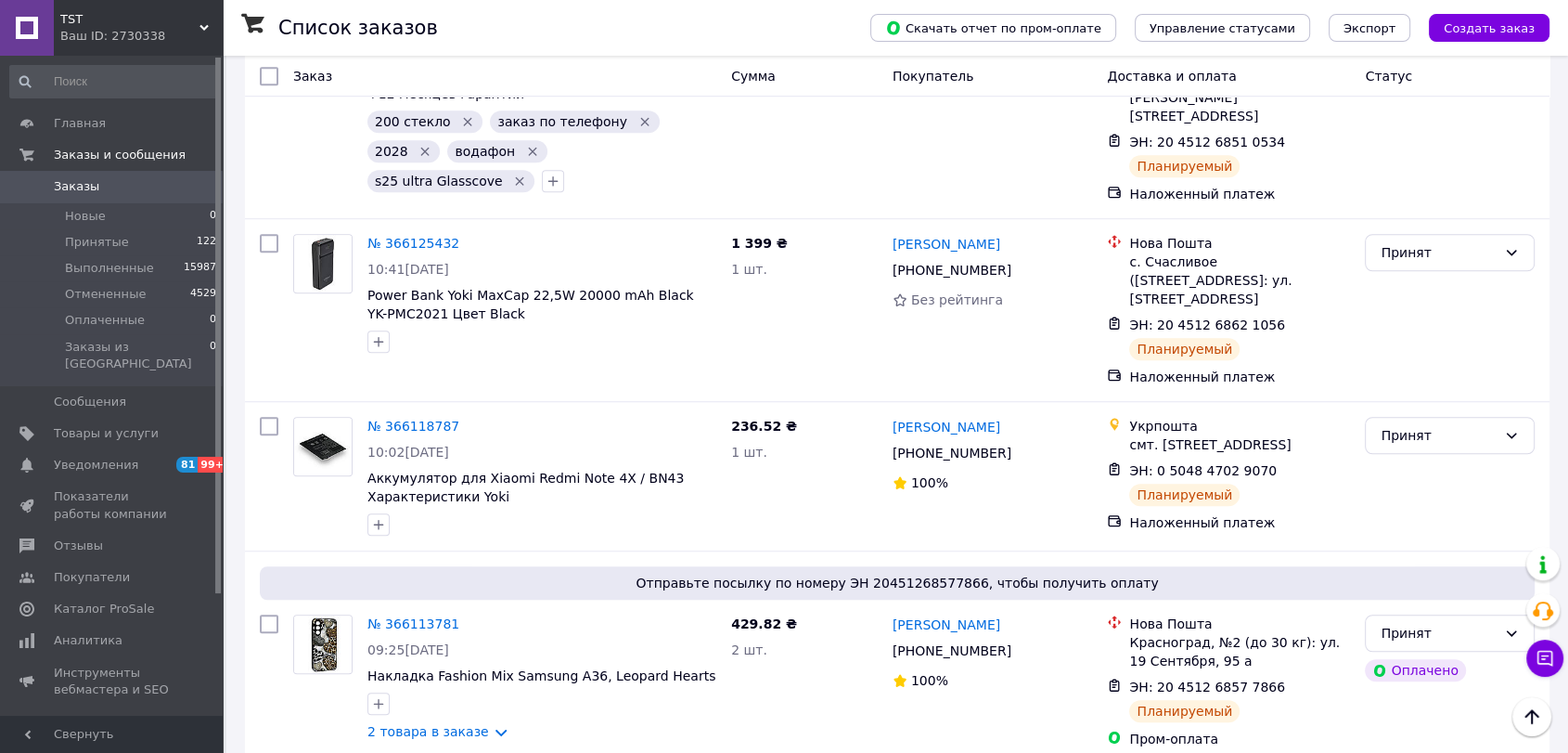
scroll to position [8458, 0]
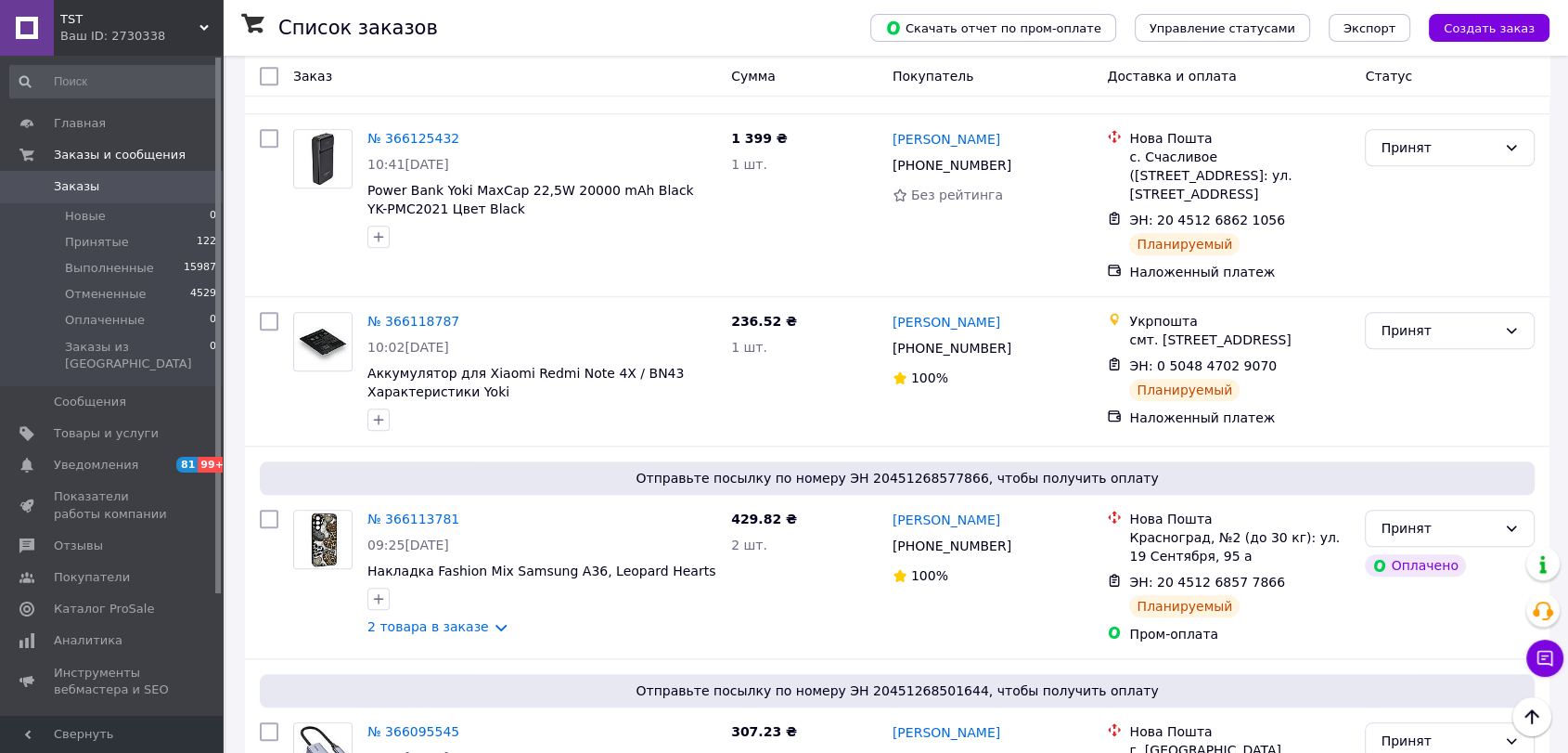
scroll to position [8561, 0]
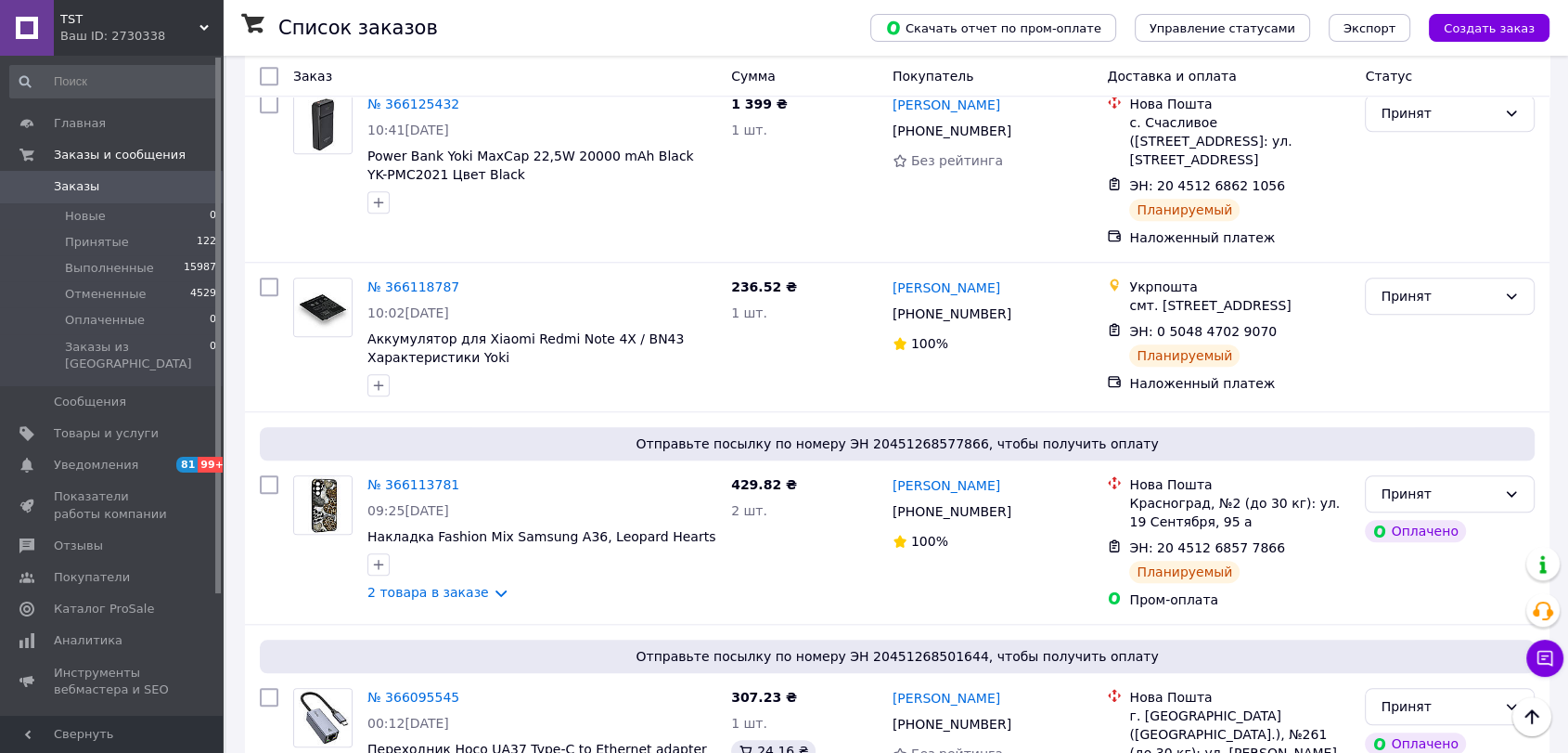
drag, startPoint x: 428, startPoint y: 522, endPoint x: 583, endPoint y: 478, distance: 161.1
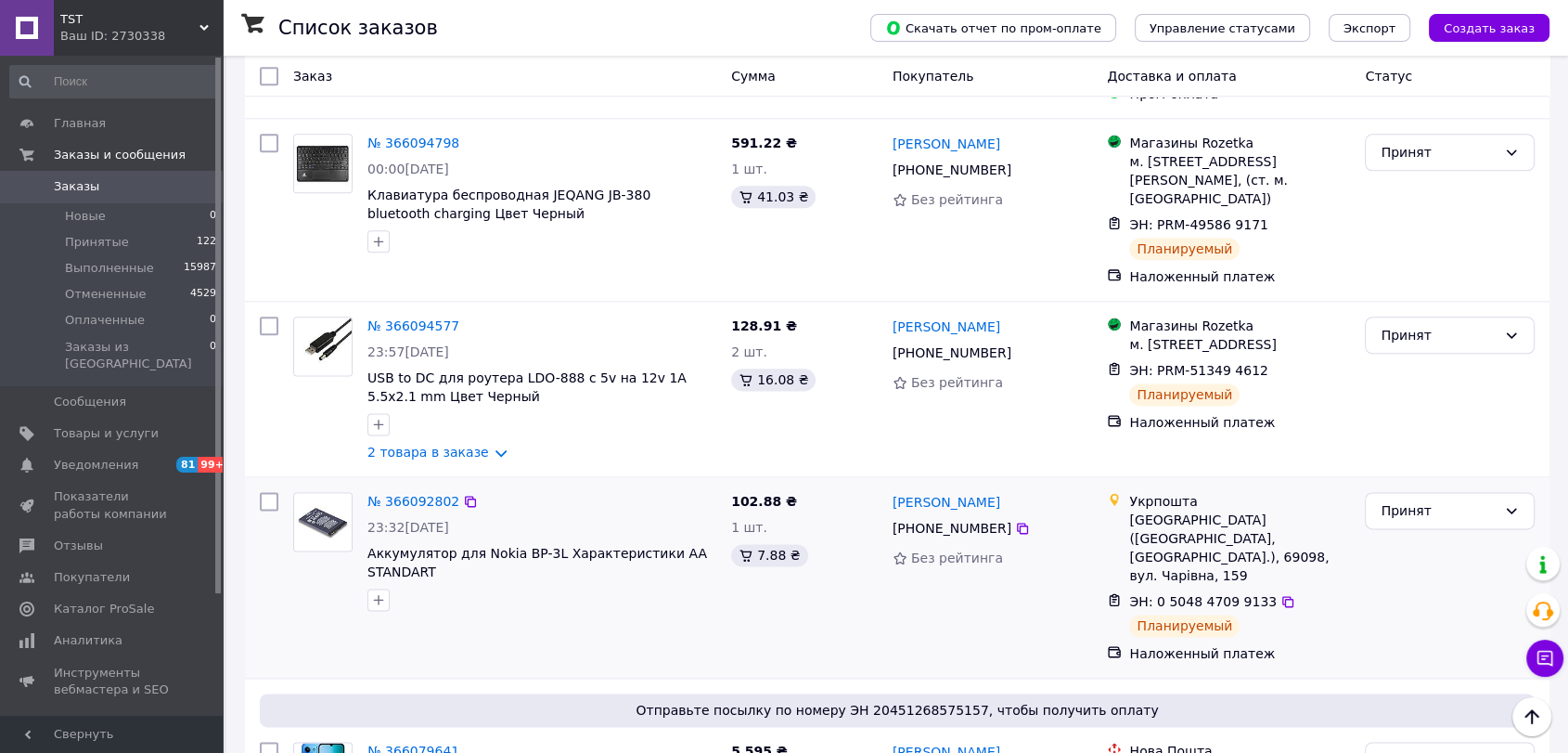
scroll to position [9387, 0]
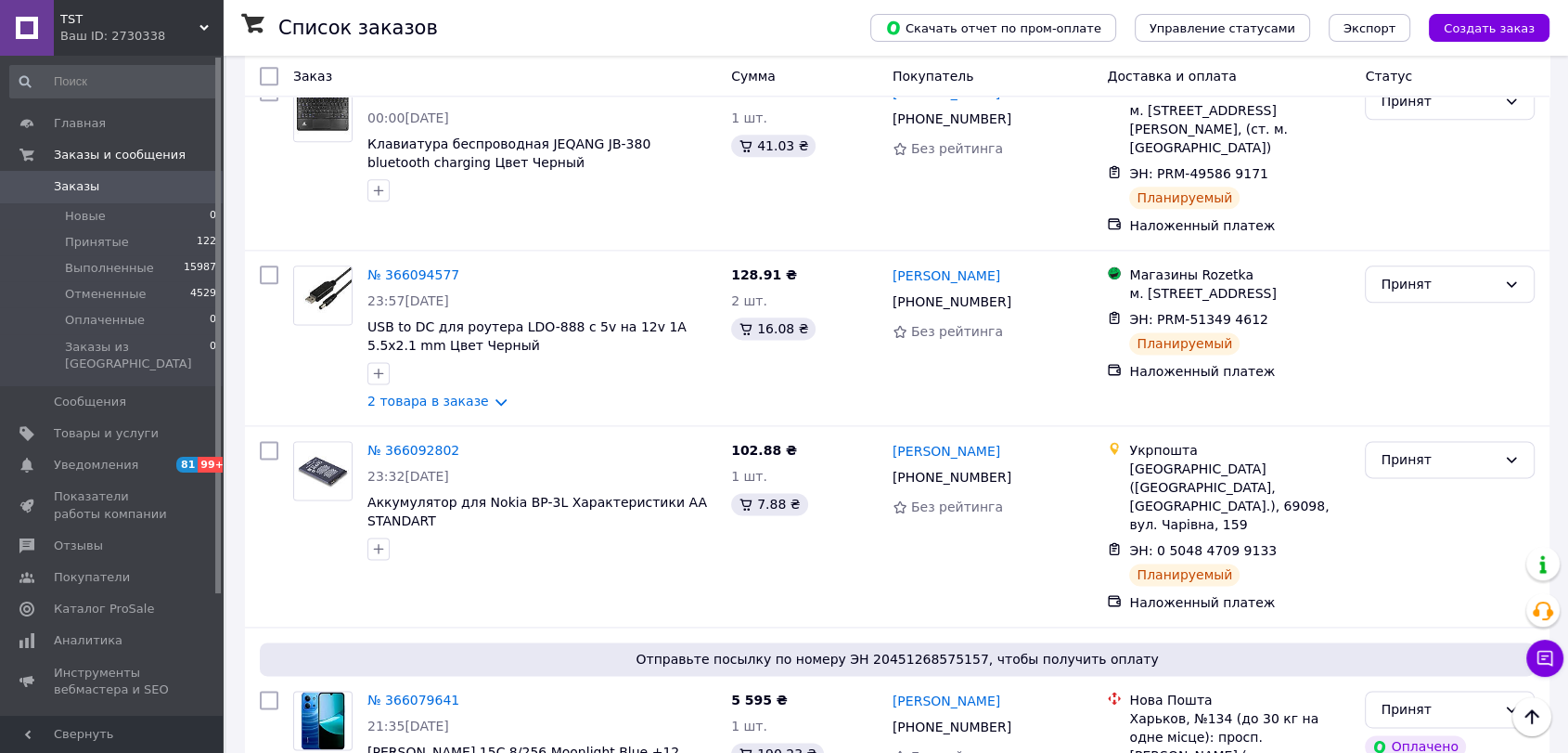
type input "даш"
checkbox input "true"
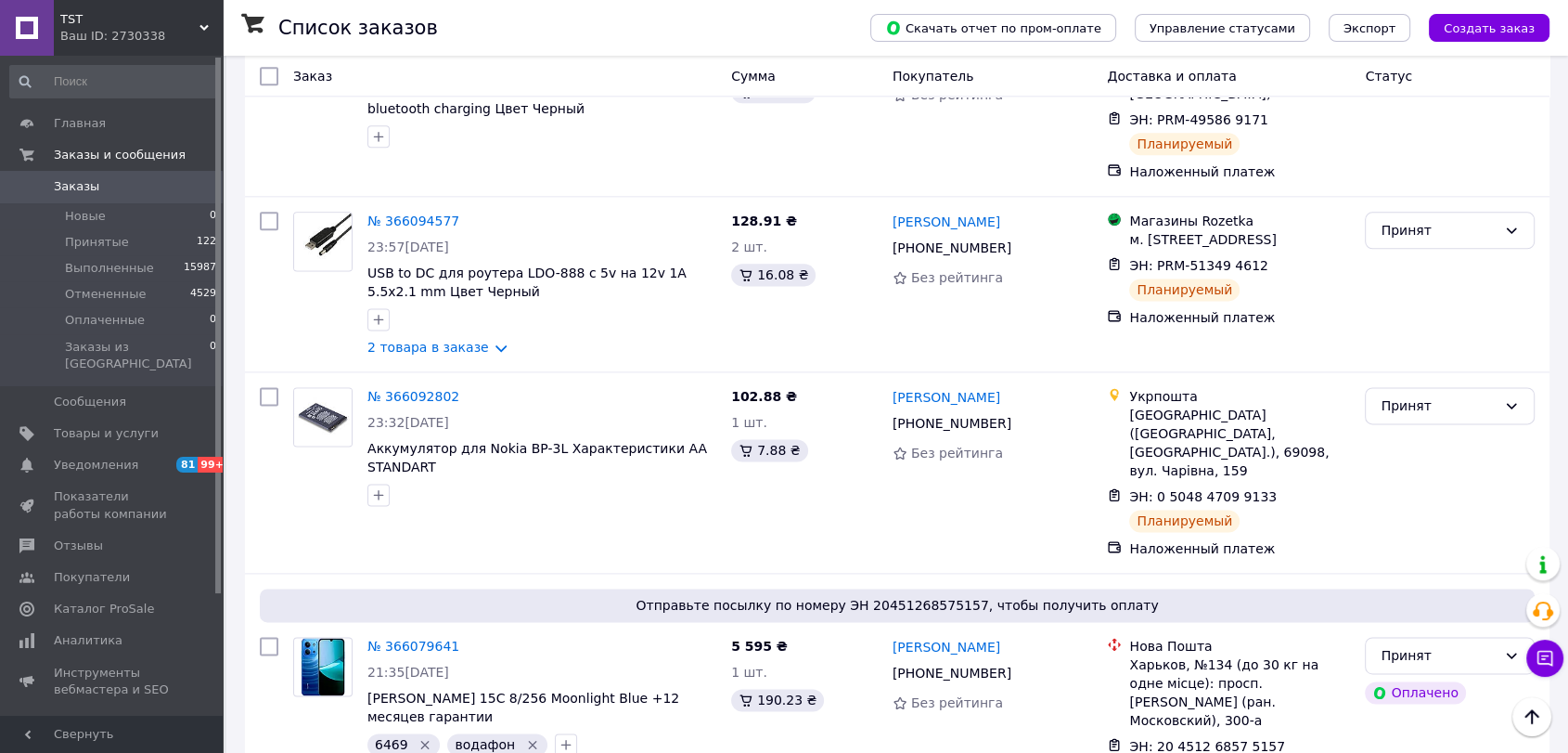
scroll to position [9490, 0]
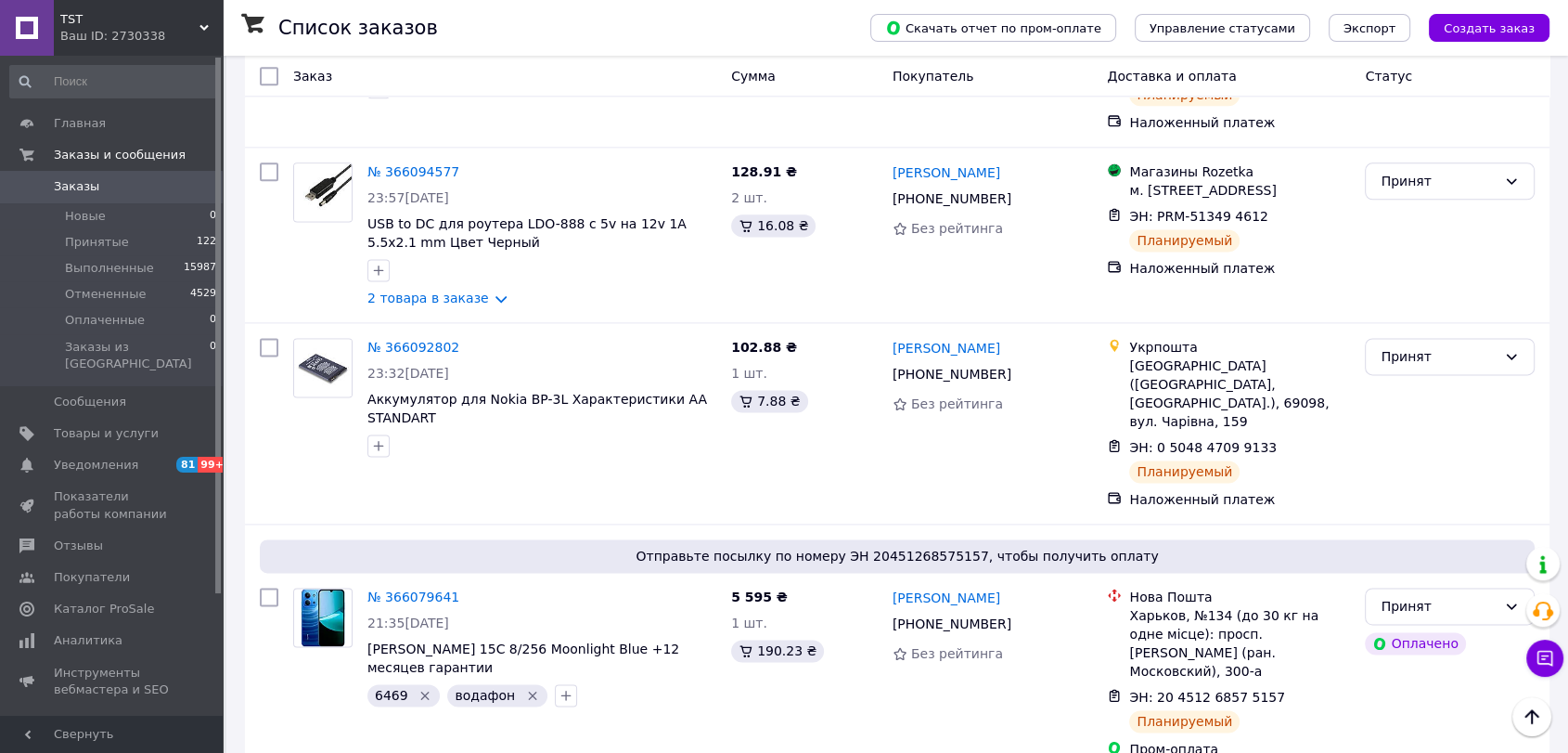
scroll to position [130, 0]
type input "цена"
checkbox input "true"
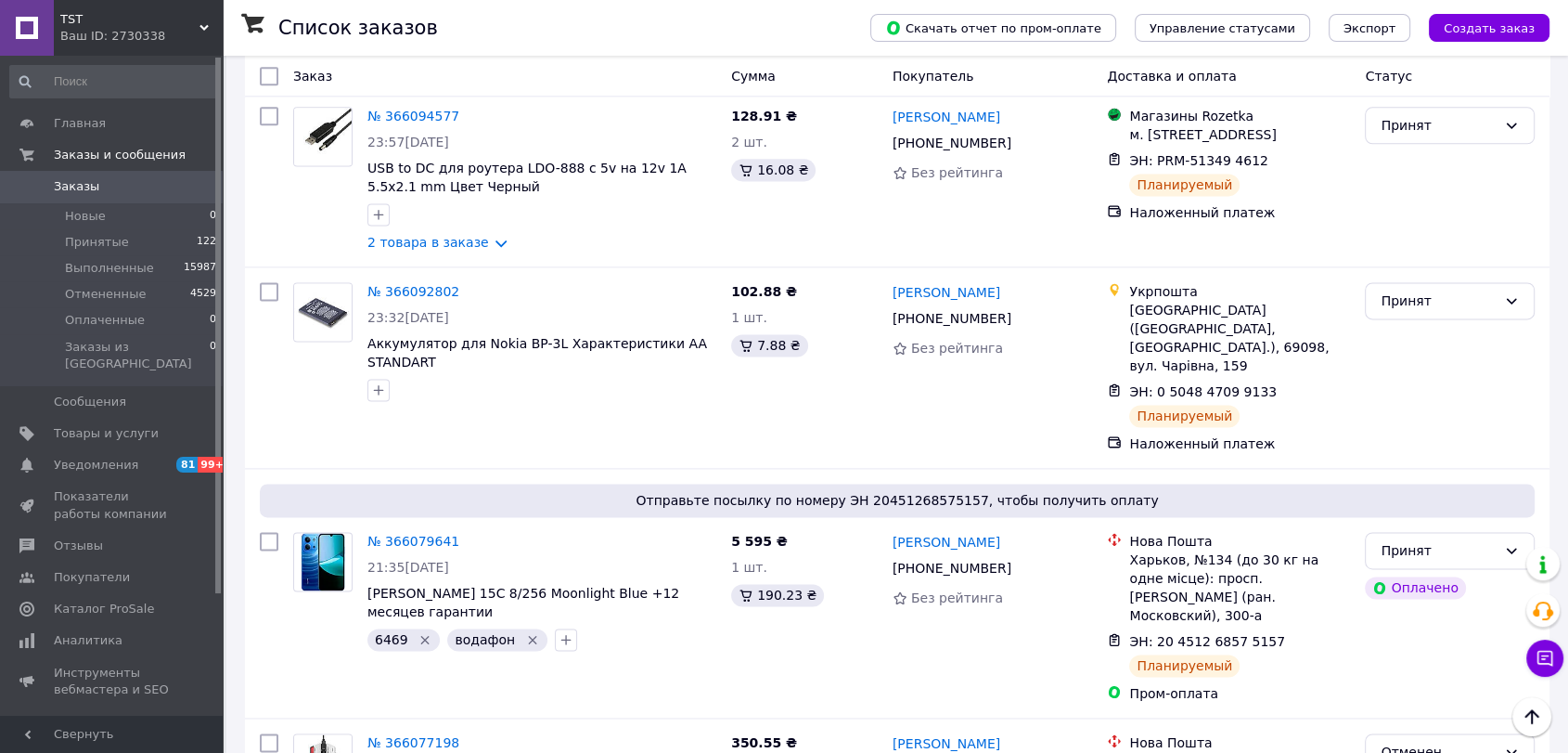
scroll to position [9593, 0]
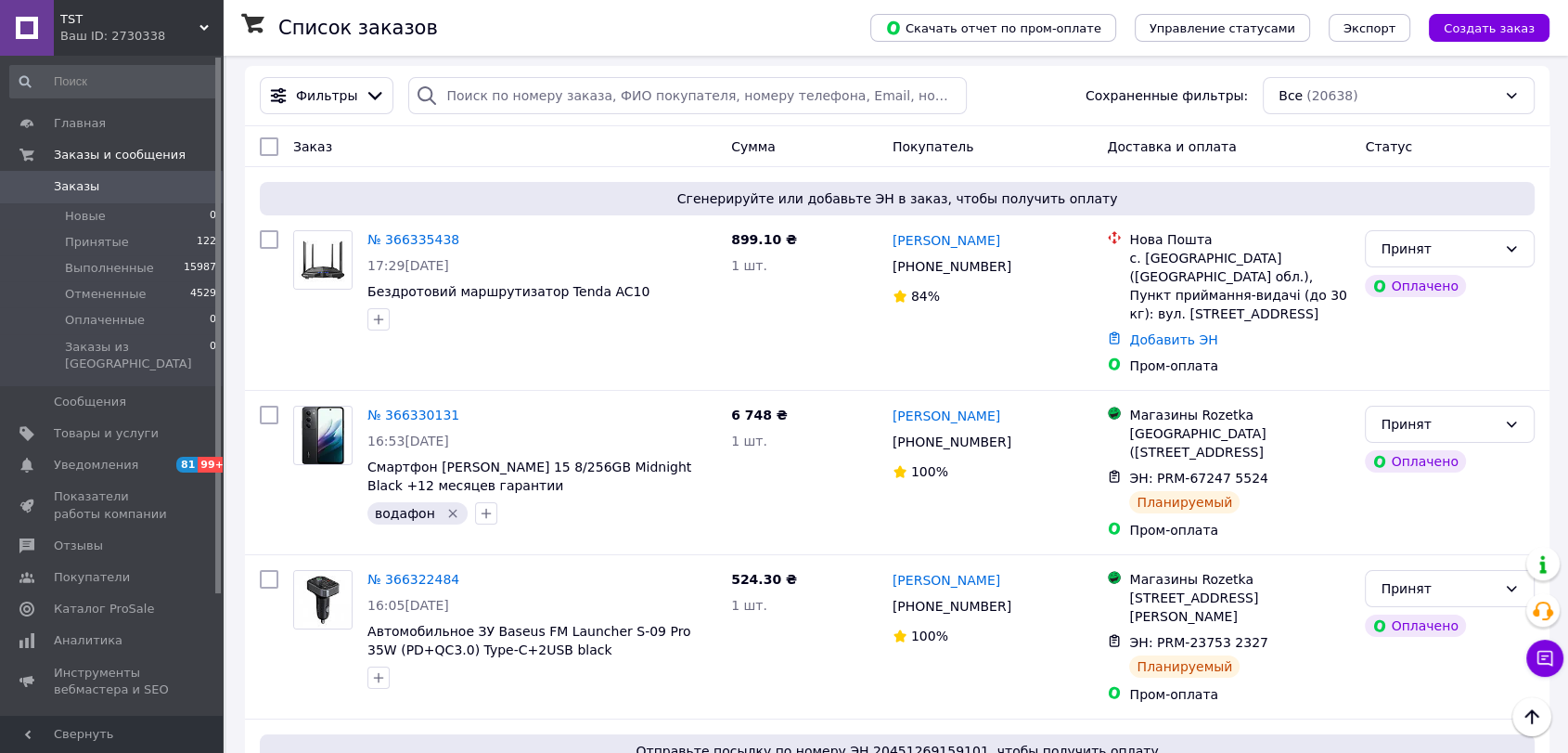
scroll to position [0, 0]
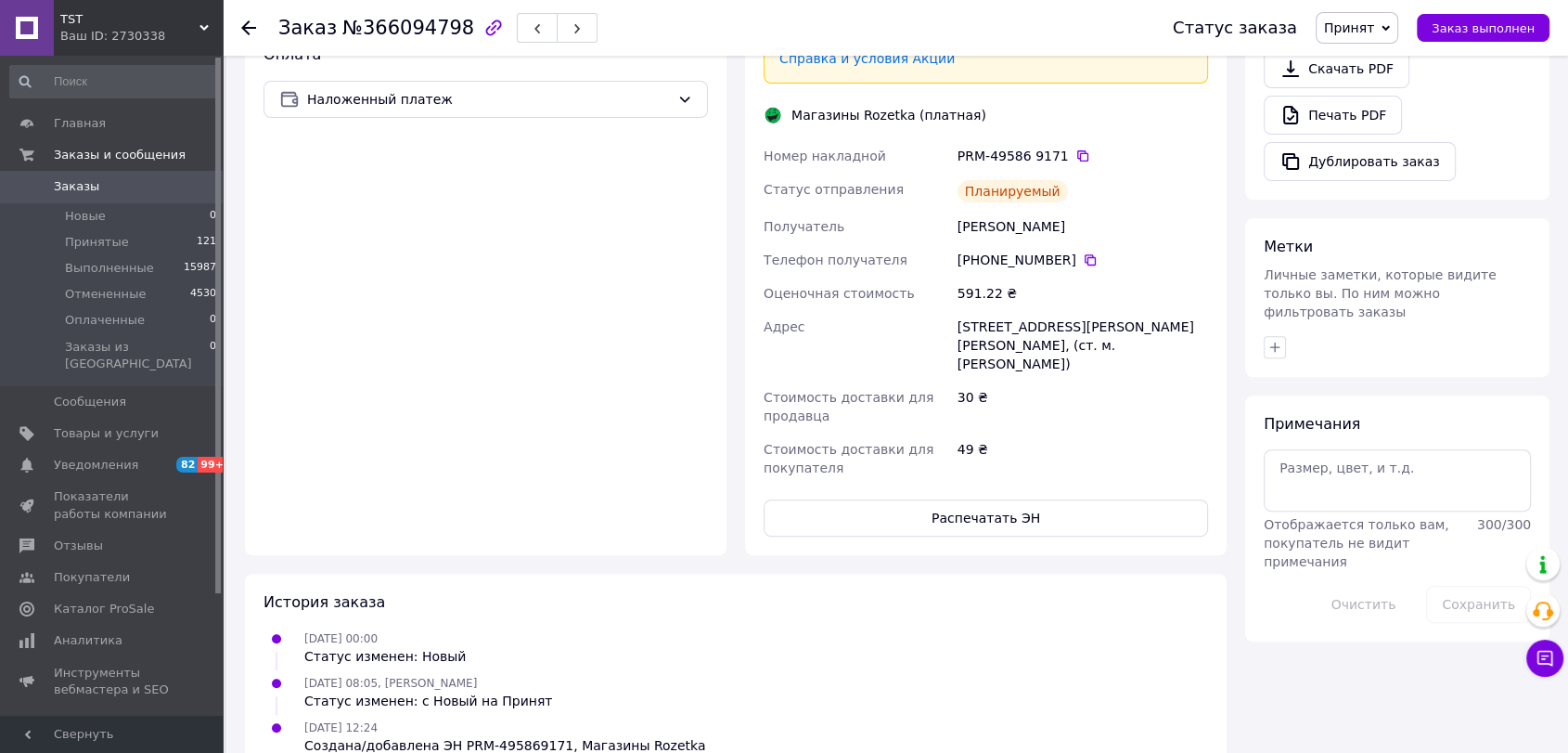
scroll to position [691, 0]
click at [993, 498] on button "Распечатать ЭН" at bounding box center [986, 517] width 445 height 37
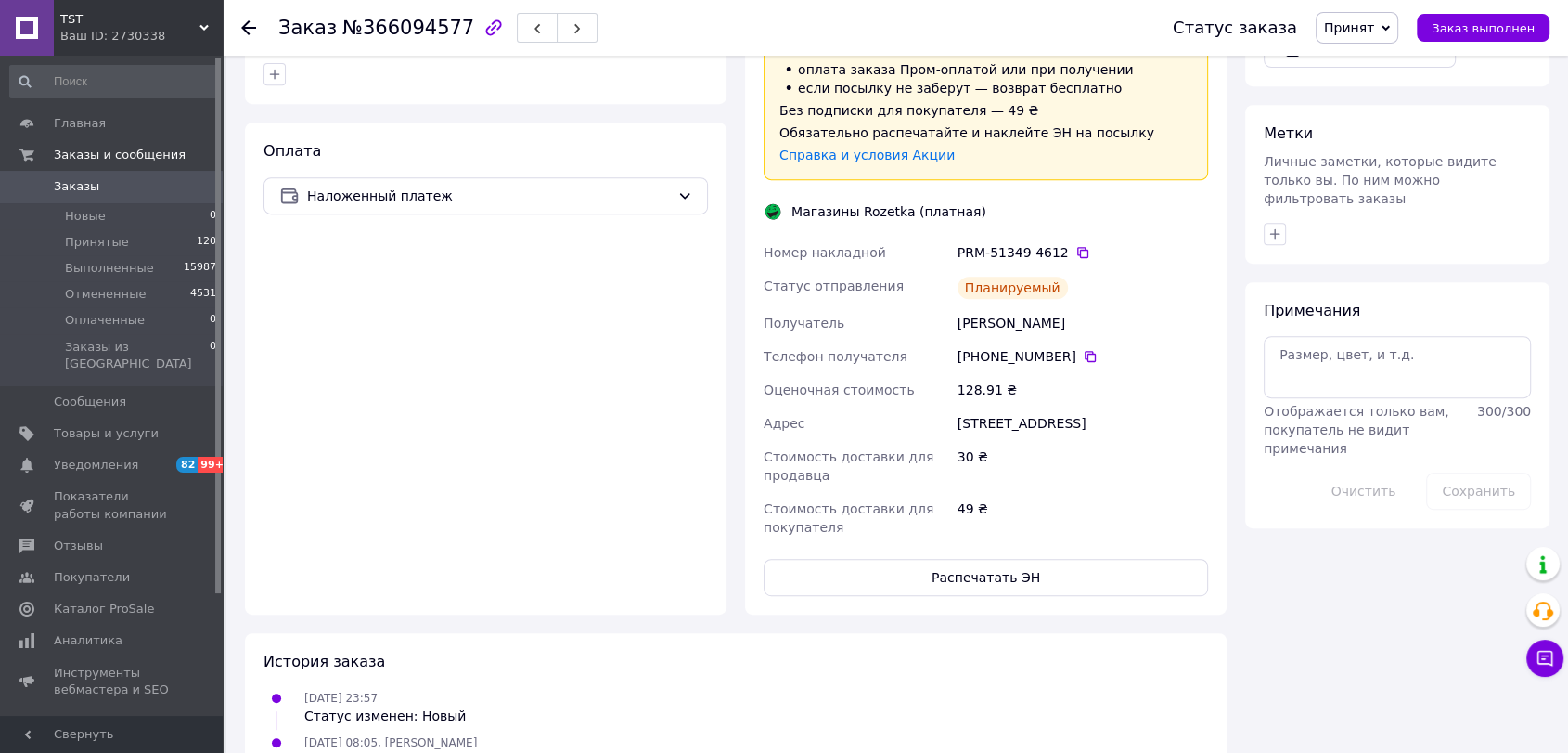
scroll to position [883, 0]
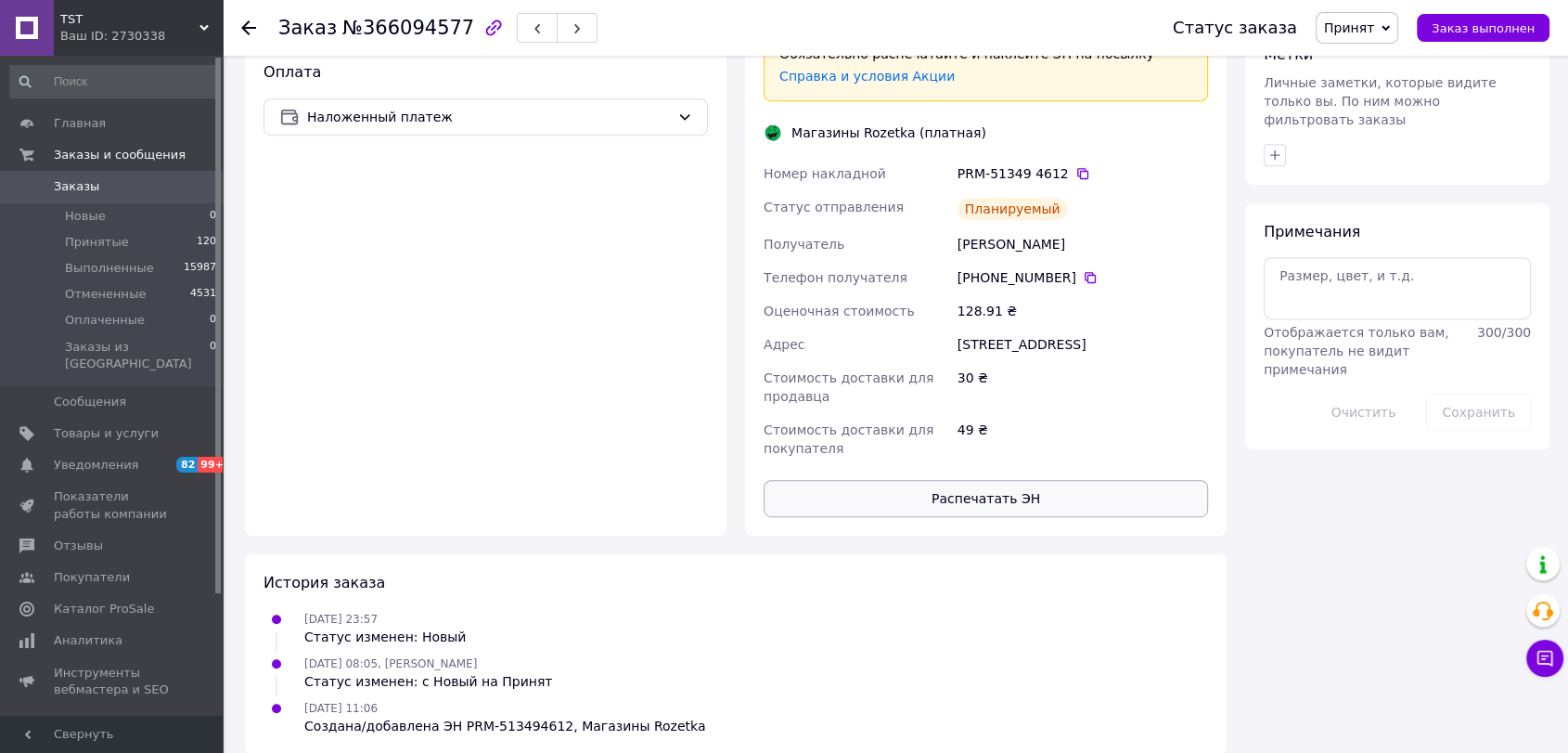
click at [960, 480] on button "Распечатать ЭН" at bounding box center [986, 498] width 445 height 37
